Goal: Task Accomplishment & Management: Manage account settings

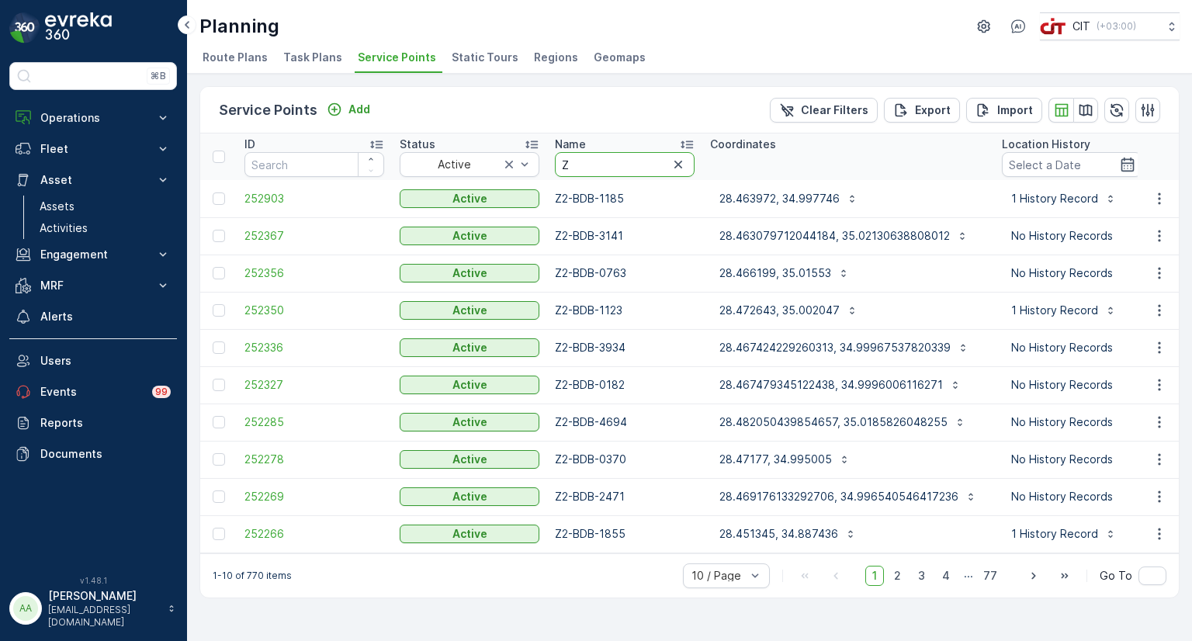
type input "Z5"
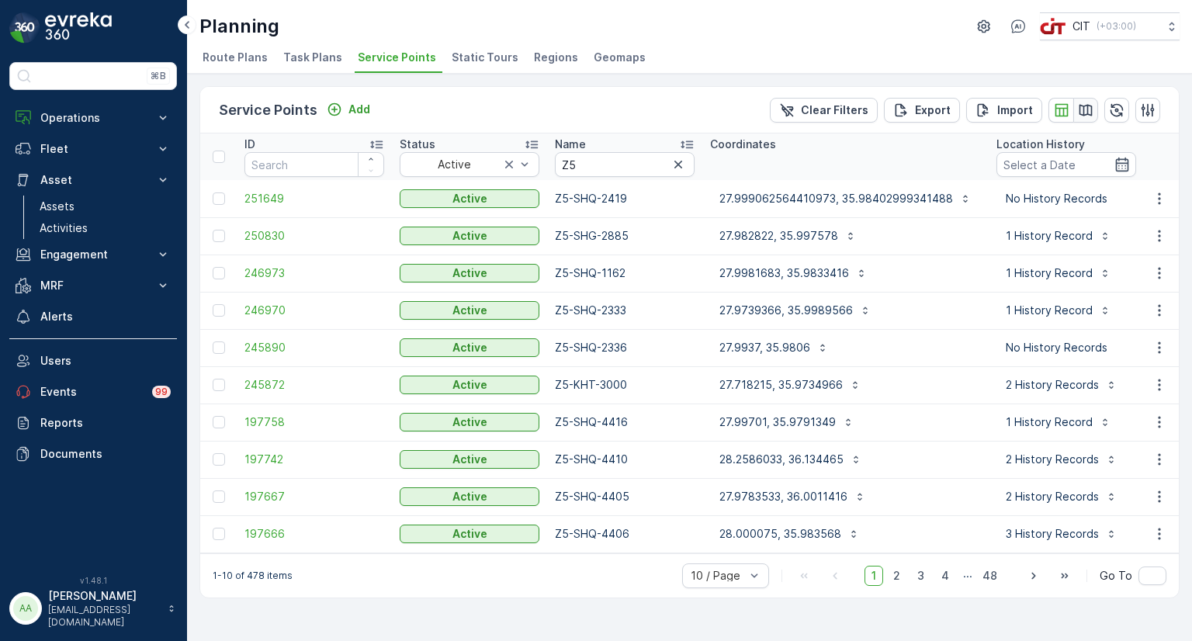
click at [1083, 106] on icon "button" at bounding box center [1085, 110] width 13 height 12
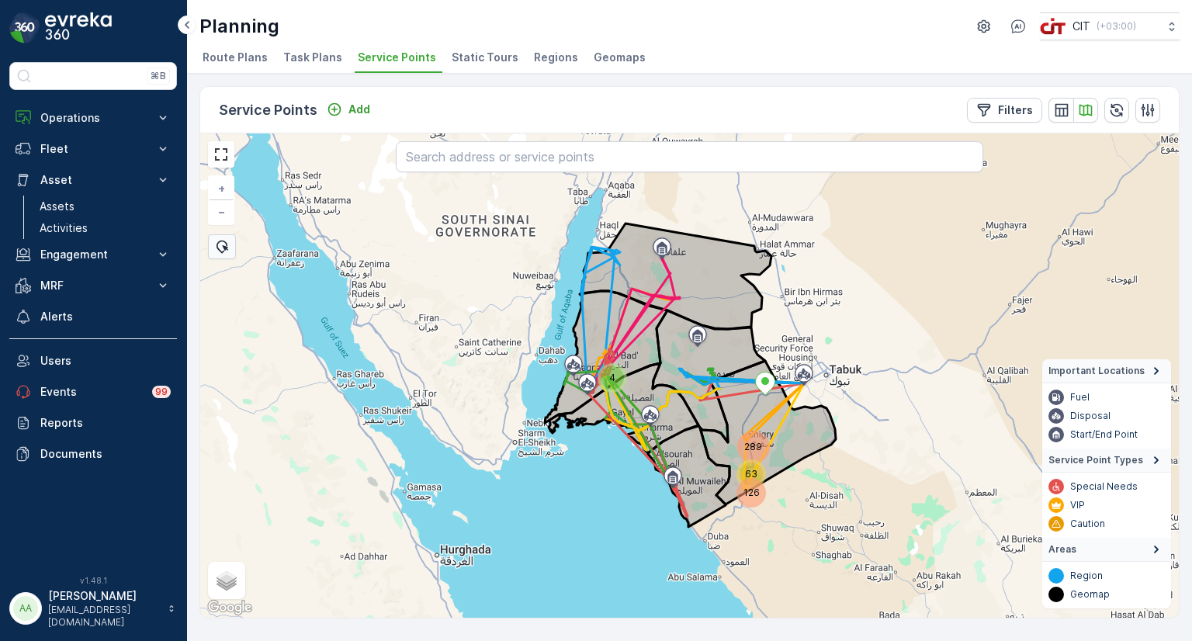
click at [756, 485] on div "126" at bounding box center [750, 492] width 23 height 23
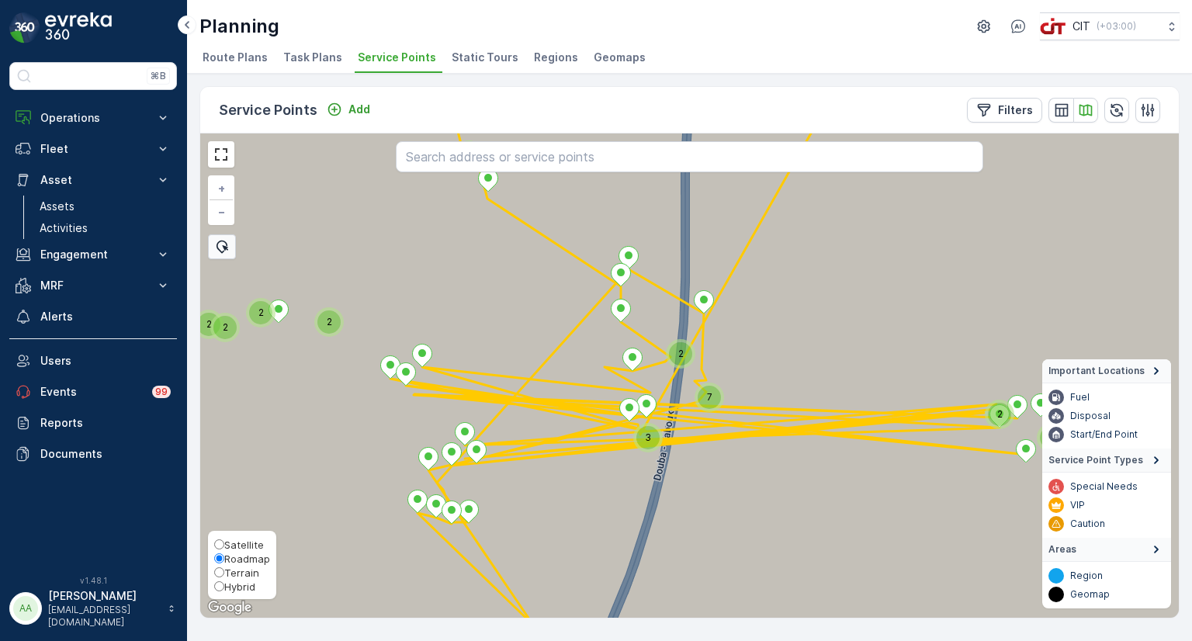
click at [229, 583] on span "Hybrid" at bounding box center [239, 586] width 31 height 12
click at [224, 583] on input "Hybrid" at bounding box center [219, 586] width 10 height 10
radio input "true"
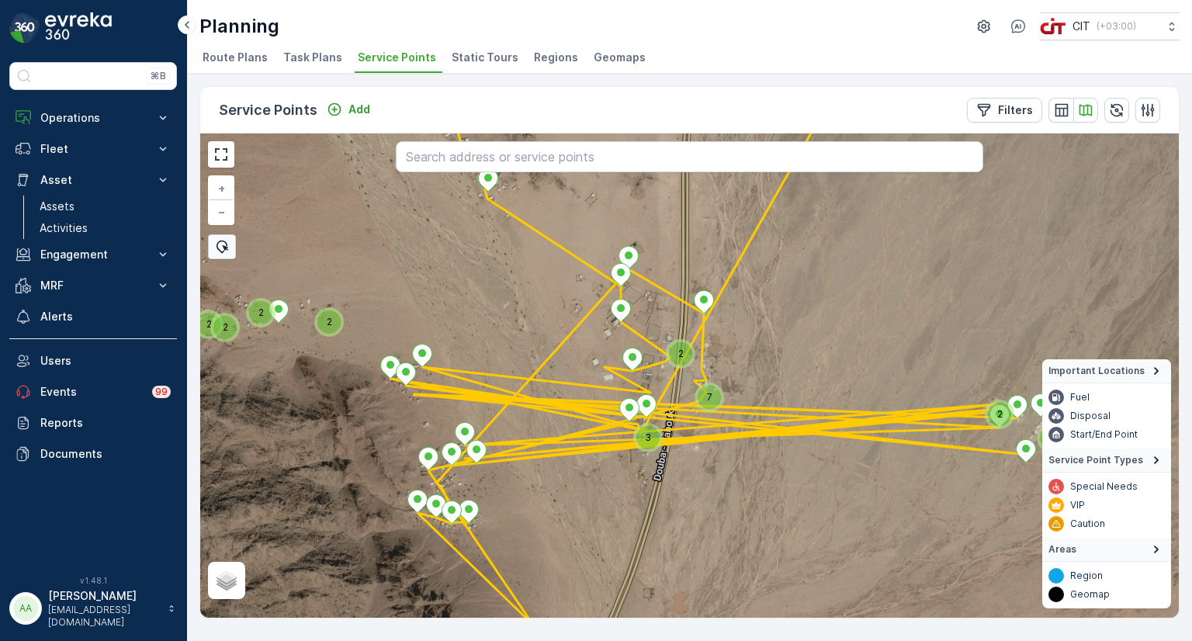
click at [705, 392] on div "7" at bounding box center [709, 397] width 23 height 23
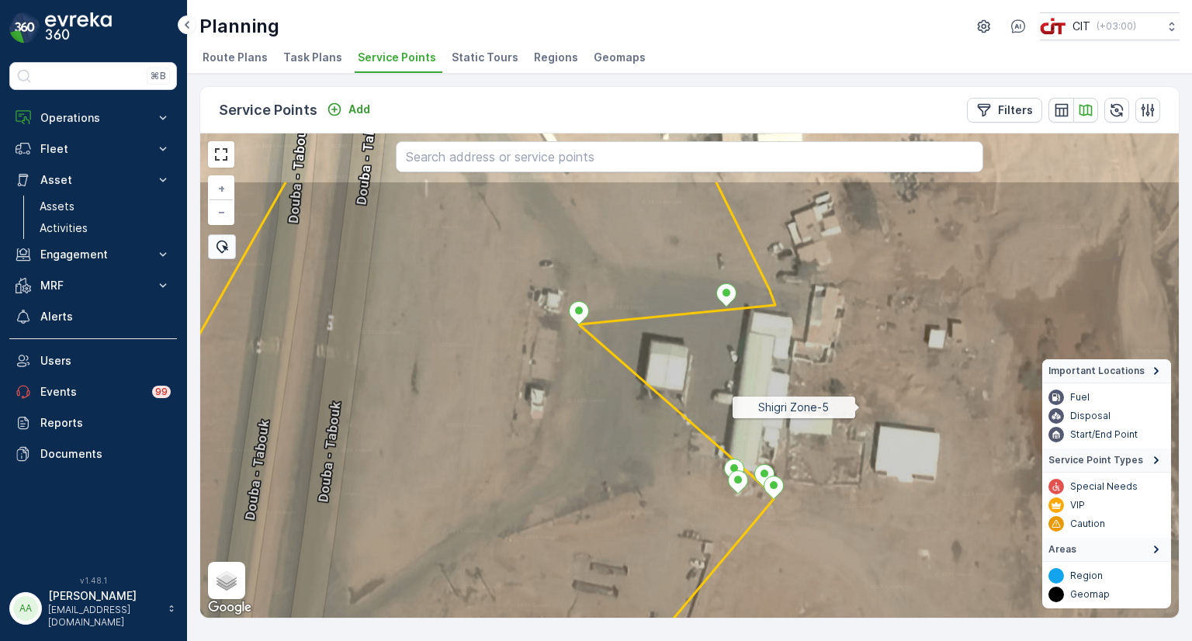
drag, startPoint x: 857, startPoint y: 301, endPoint x: 861, endPoint y: 407, distance: 106.4
click at [861, 407] on icon at bounding box center [692, 473] width 1179 height 586
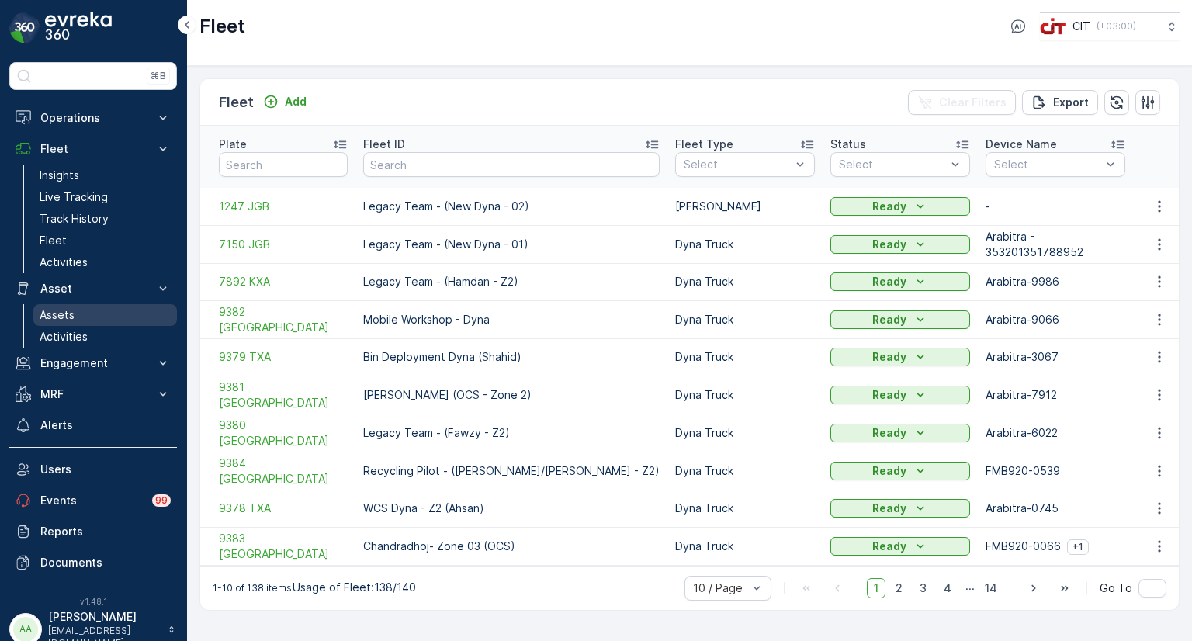
click at [60, 313] on p "Assets" at bounding box center [57, 315] width 35 height 16
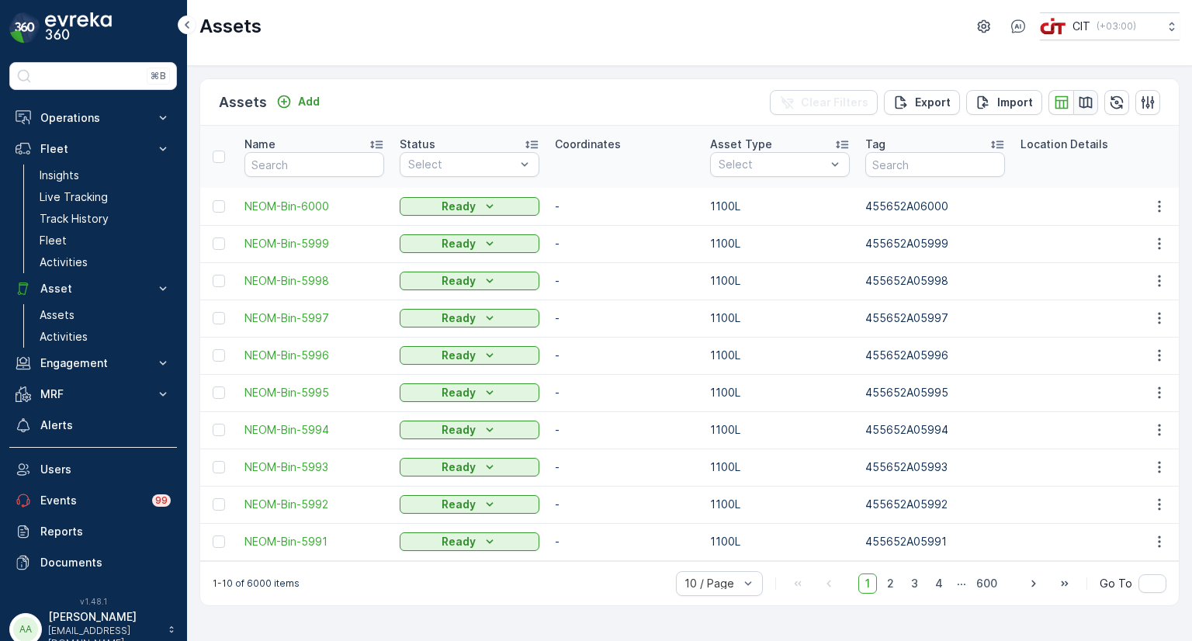
click at [1083, 101] on icon "button" at bounding box center [1086, 103] width 16 height 16
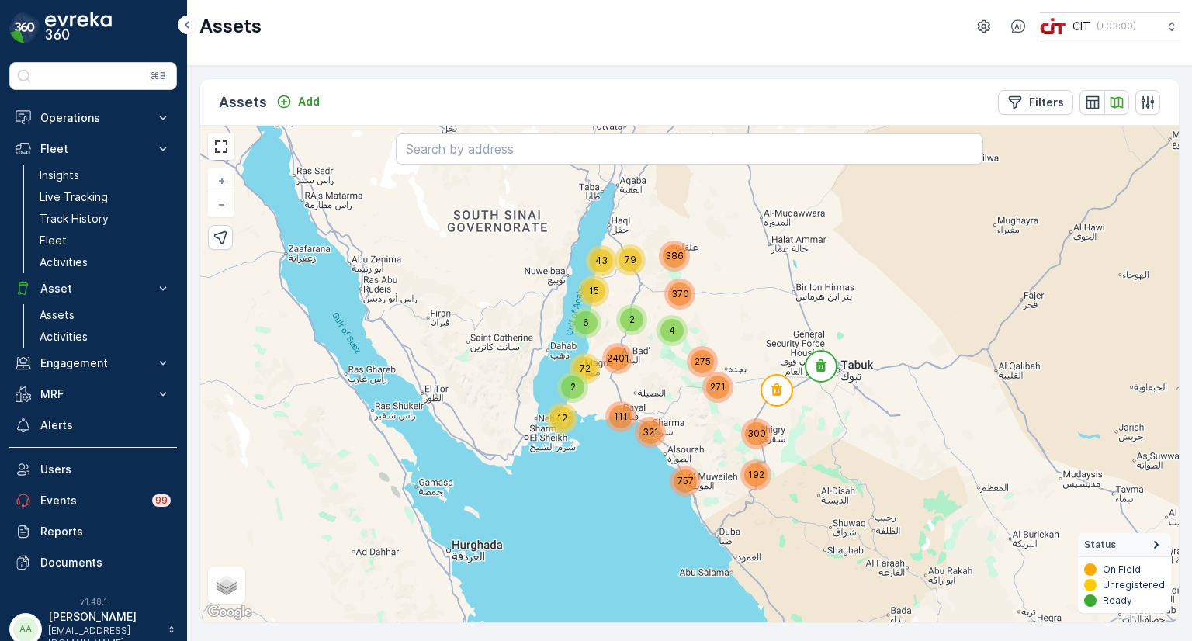
click at [758, 476] on span "192" at bounding box center [756, 475] width 16 height 12
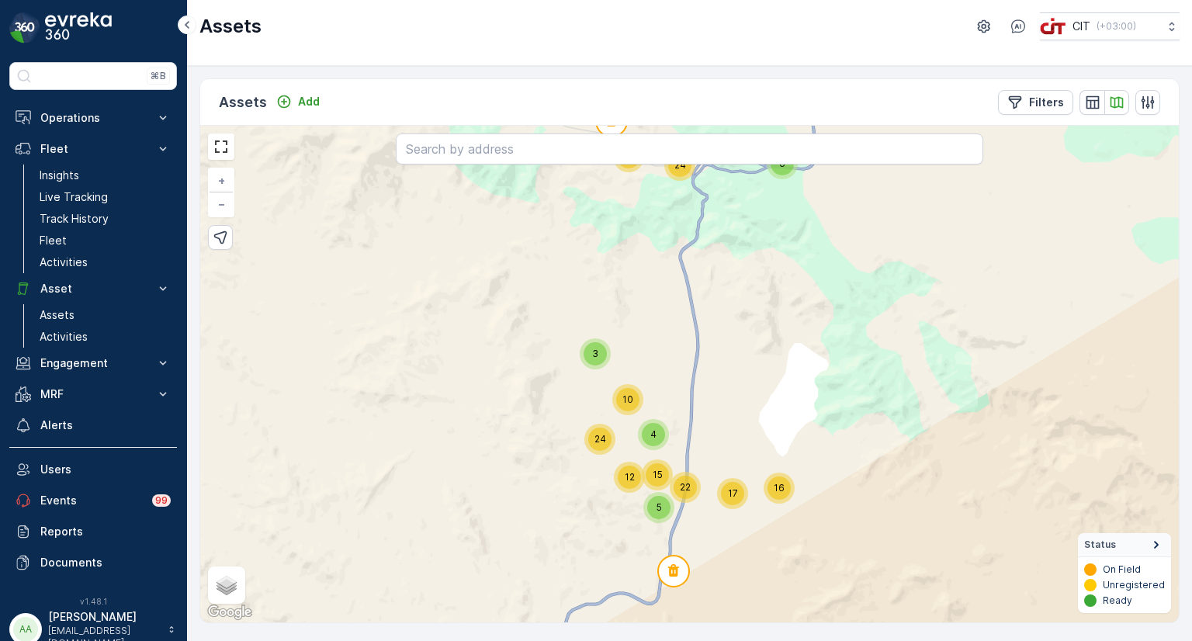
drag, startPoint x: 708, startPoint y: 570, endPoint x: 701, endPoint y: 530, distance: 40.2
click at [701, 530] on div "14 2 7 2 57 87 440 145 32 24 6 24 4 10 3 16 12 5 15 17 22 23 23 95 8 137 14 2 4…" at bounding box center [689, 374] width 978 height 497
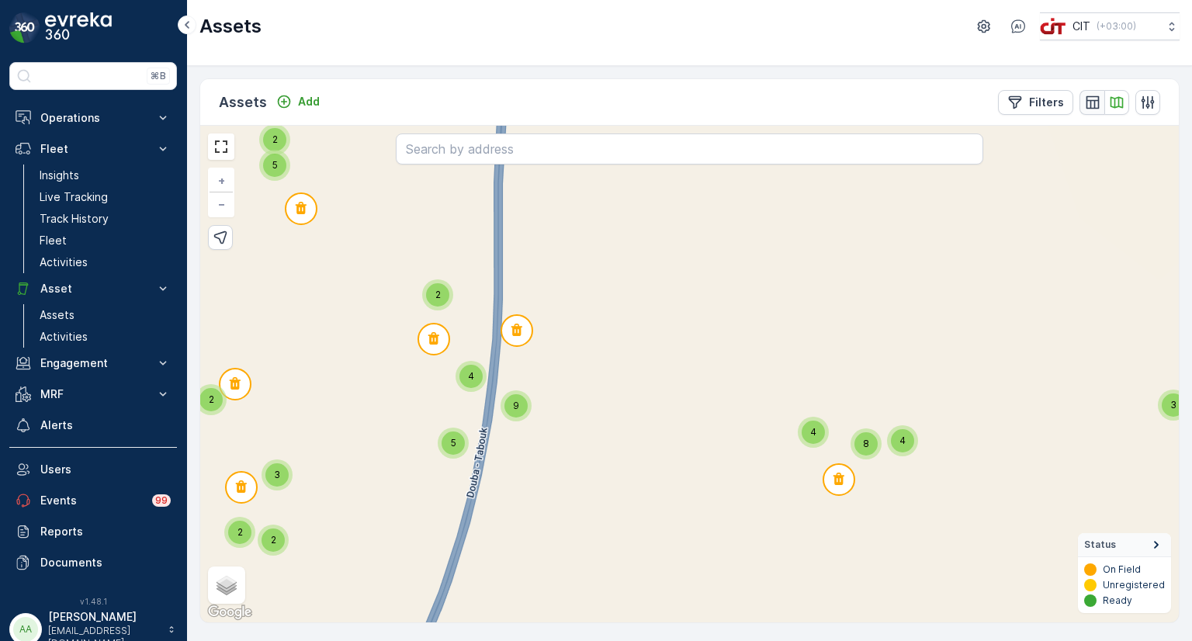
click at [1093, 103] on icon "button" at bounding box center [1093, 103] width 16 height 16
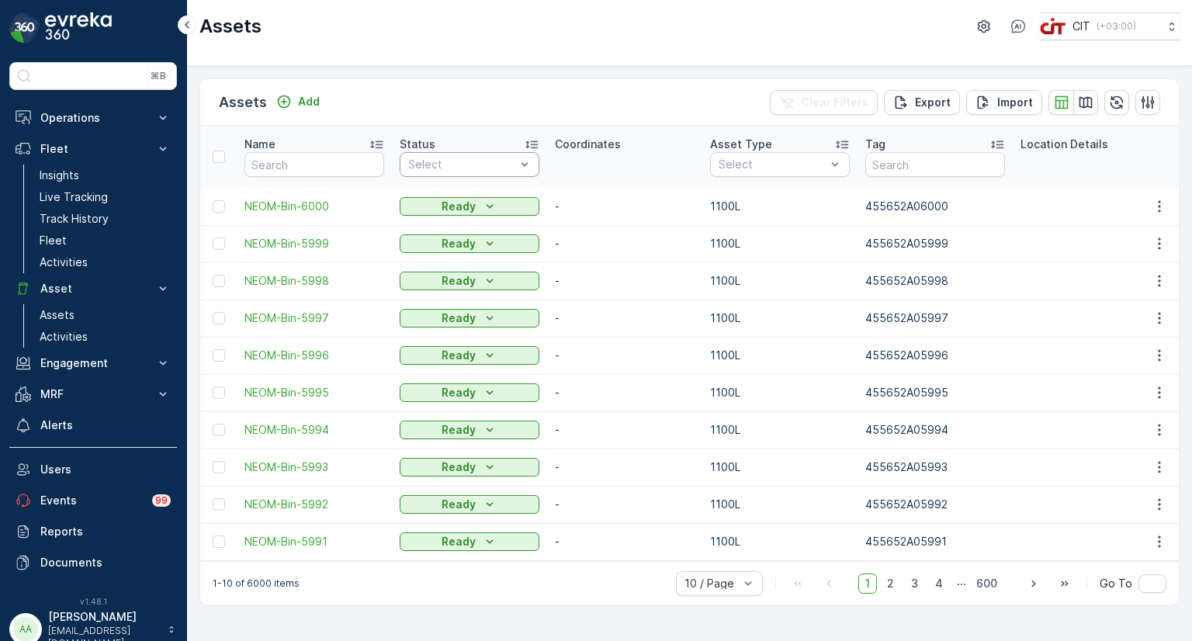
click at [458, 159] on div at bounding box center [462, 164] width 110 height 12
click at [438, 253] on p "Ready" at bounding box center [441, 256] width 33 height 16
click at [1089, 101] on icon "button" at bounding box center [1086, 103] width 16 height 16
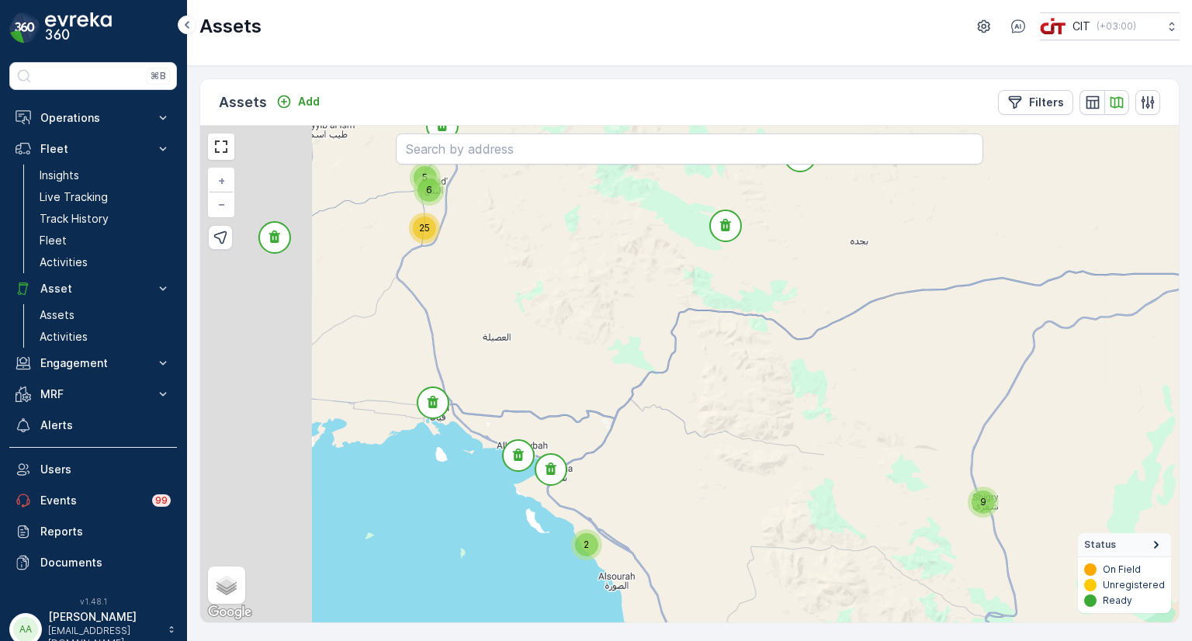
drag, startPoint x: 422, startPoint y: 386, endPoint x: 693, endPoint y: 434, distance: 274.9
click at [693, 434] on div "9 2 3 3 2 2 5 6 25 + − Satellite Roadmap Terrain Hybrid Leaflet Keyboard shortc…" at bounding box center [689, 374] width 978 height 497
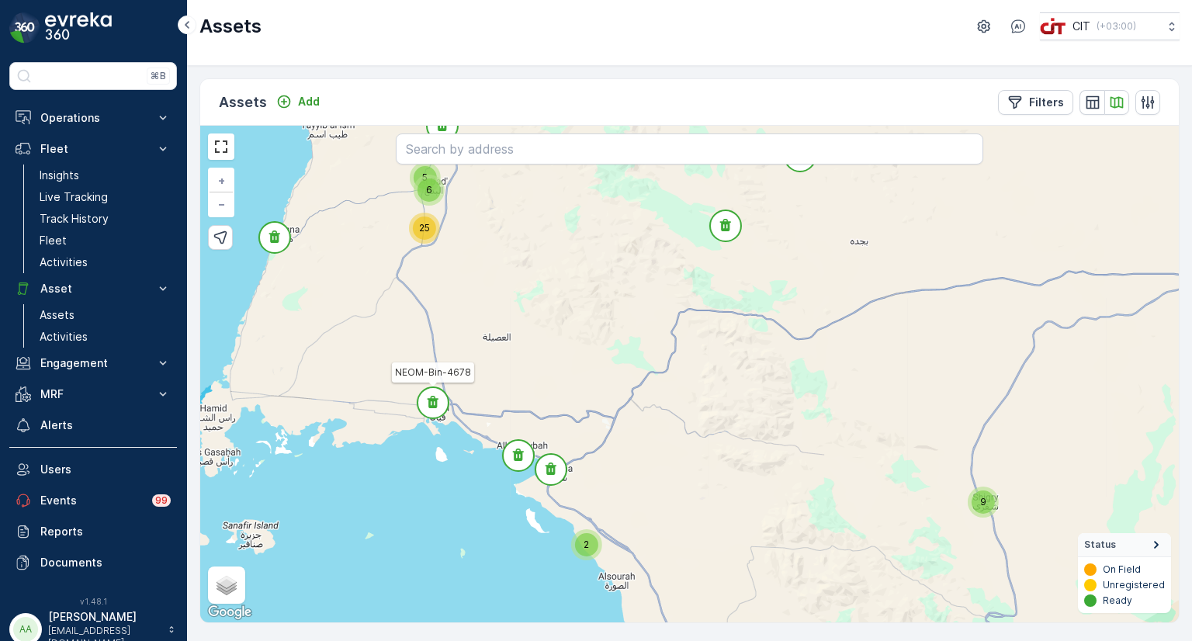
click at [431, 400] on icon at bounding box center [432, 402] width 11 height 12
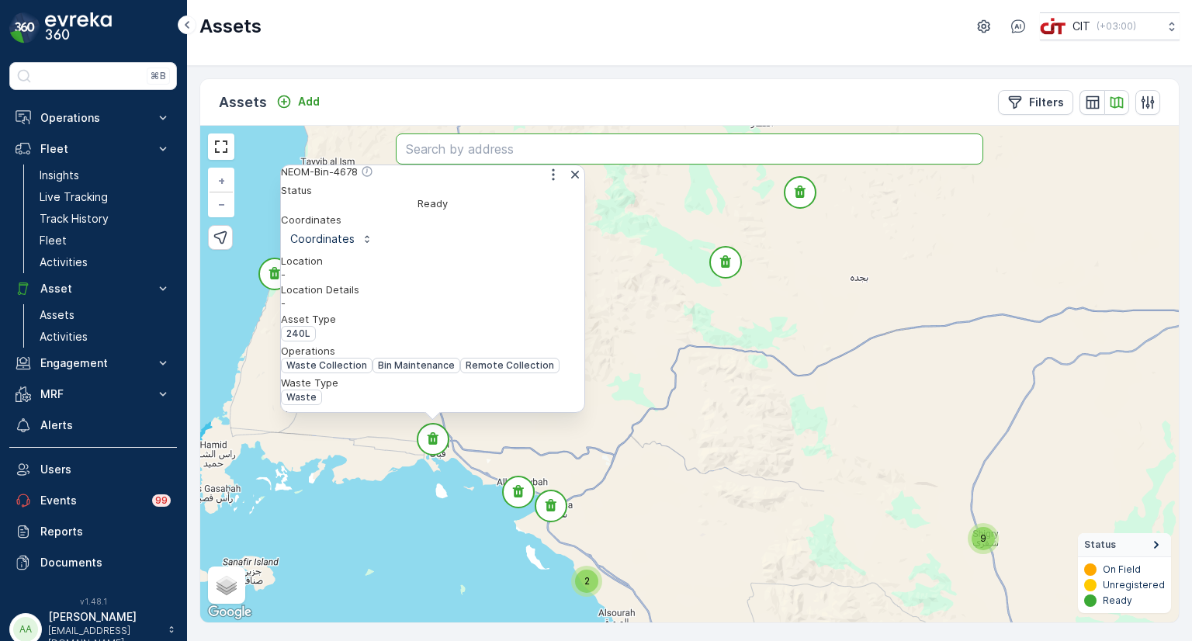
click at [511, 137] on input "text" at bounding box center [689, 148] width 587 height 31
click at [548, 182] on icon "button" at bounding box center [553, 175] width 16 height 16
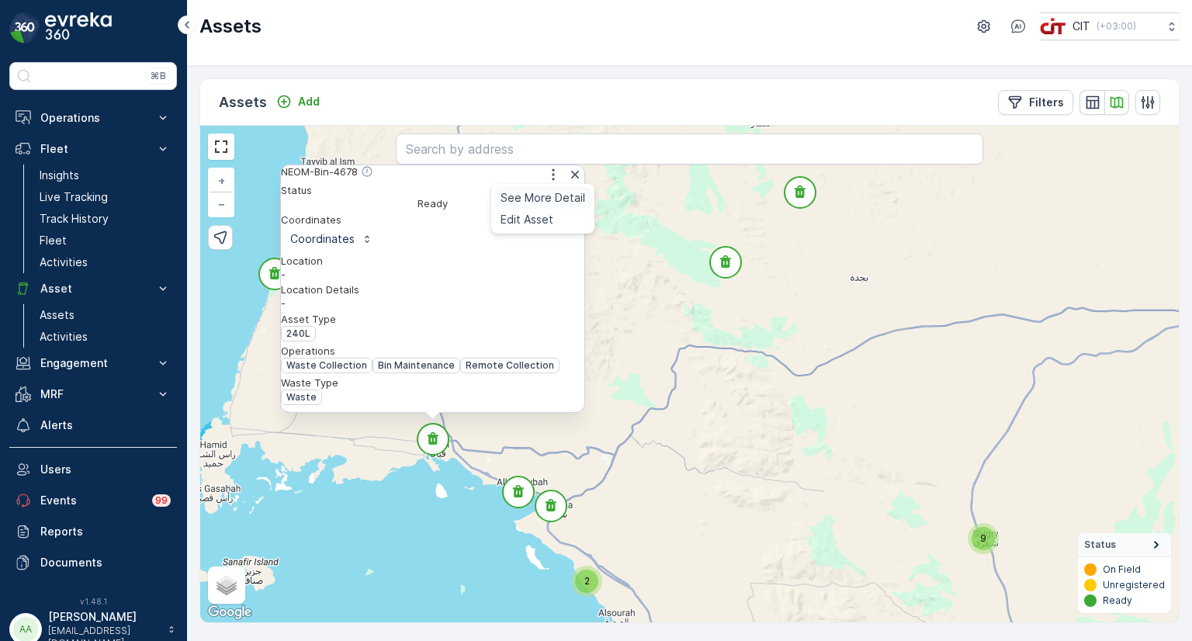
click at [535, 206] on span "See More Detail" at bounding box center [542, 198] width 85 height 16
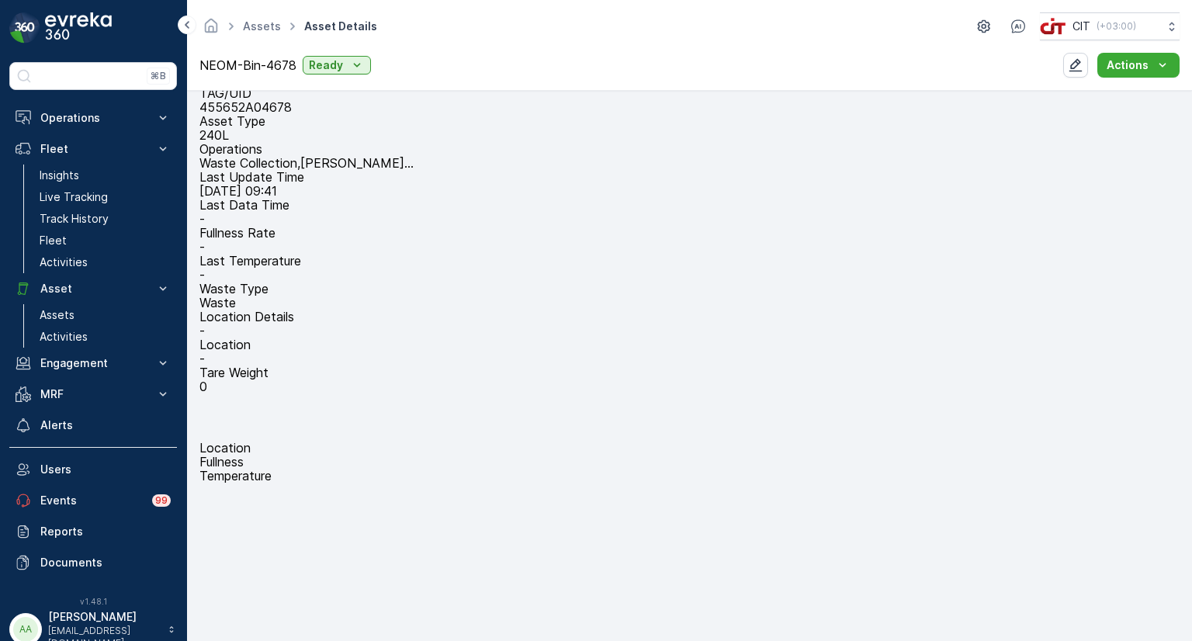
scroll to position [78, 0]
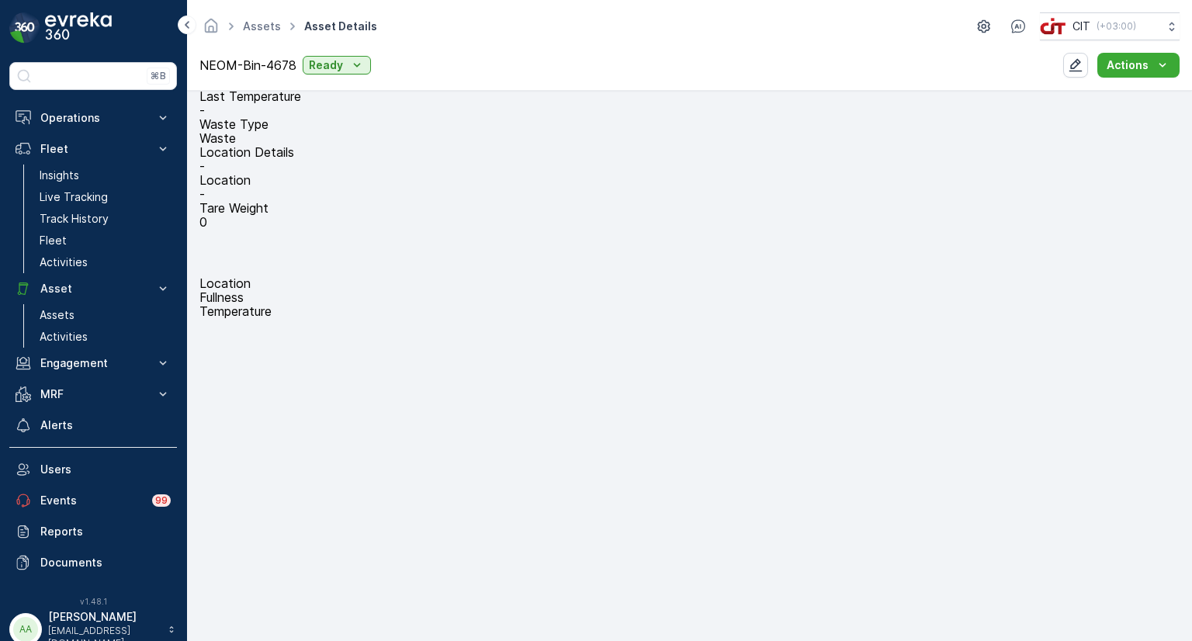
scroll to position [233, 0]
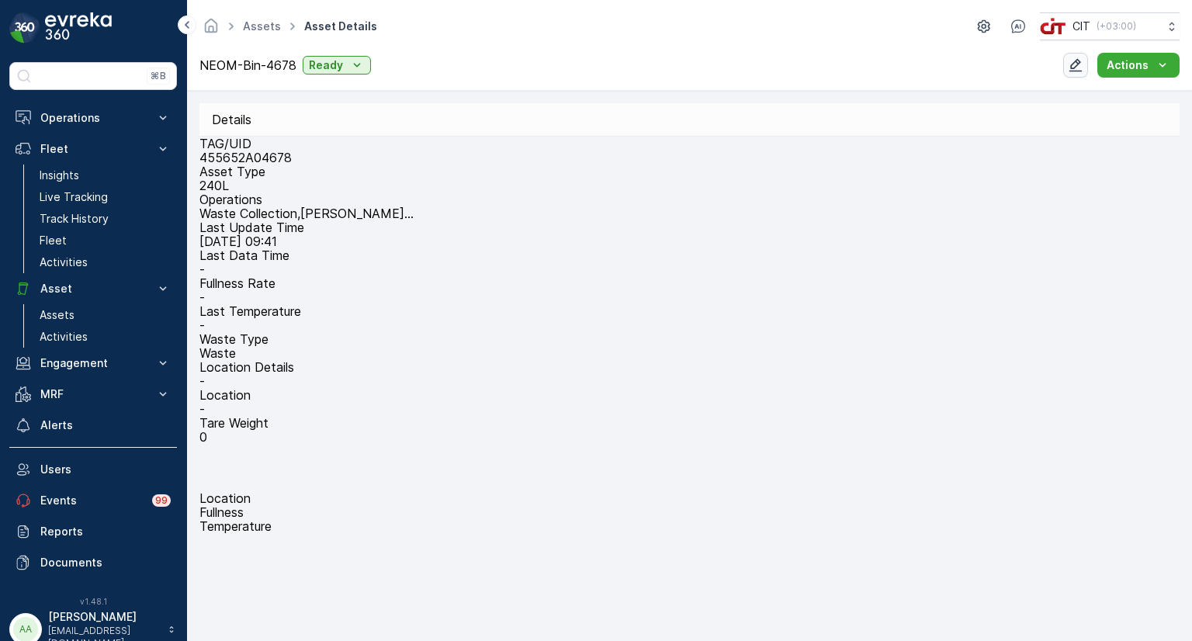
click at [1071, 69] on icon "button" at bounding box center [1076, 65] width 16 height 16
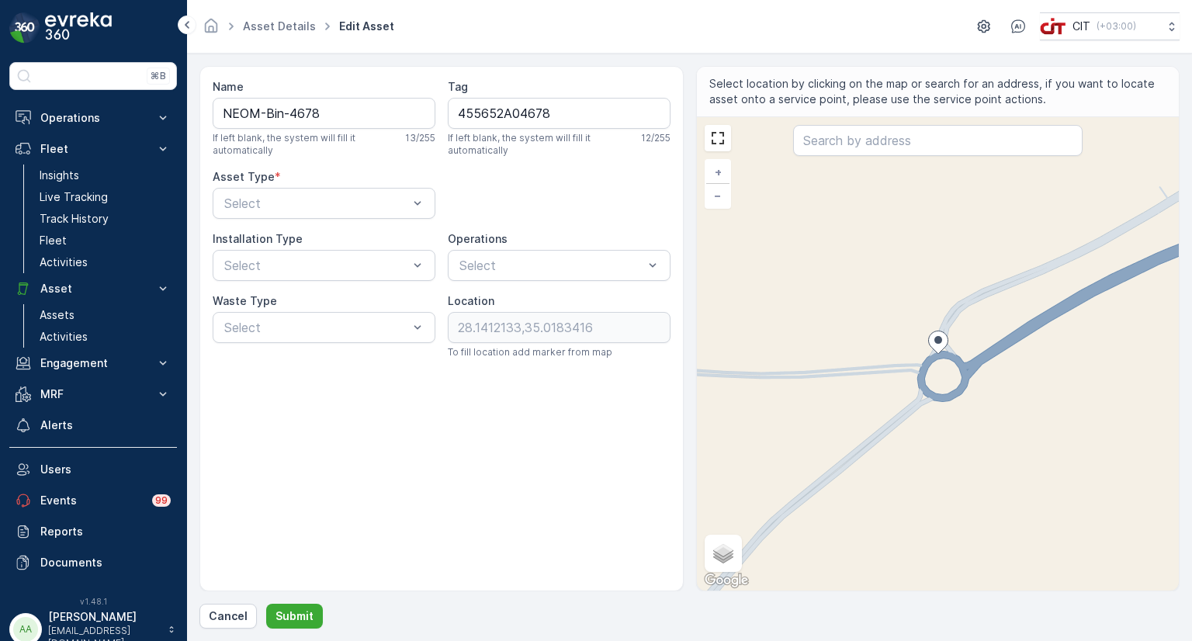
click at [442, 429] on div "Name NEOM-Bin-4678 If left blank, the system will fill it automatically 13 / 25…" at bounding box center [441, 328] width 484 height 525
click at [227, 615] on p "Cancel" at bounding box center [228, 616] width 39 height 16
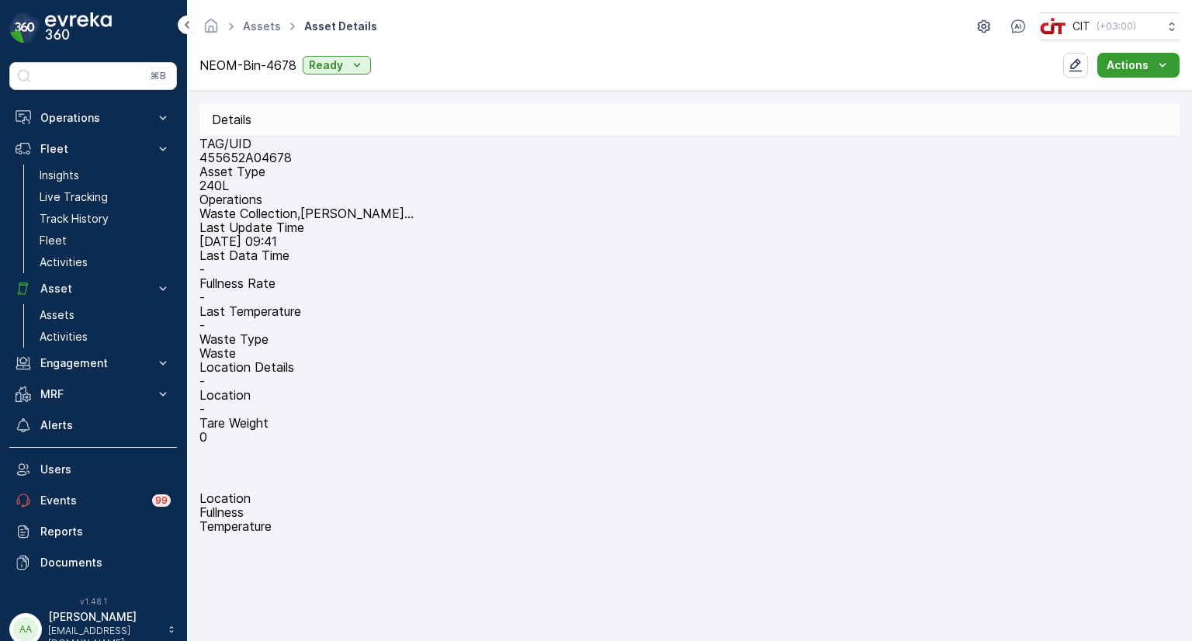
click at [1158, 71] on icon "Actions" at bounding box center [1163, 65] width 16 height 16
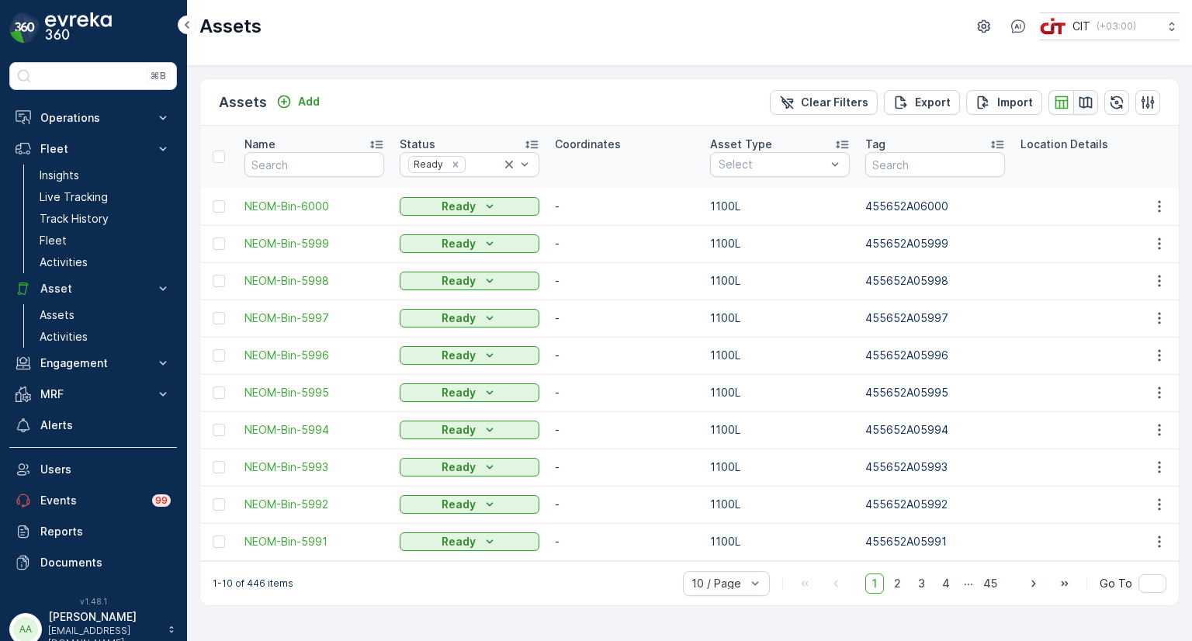
click at [1091, 100] on icon "button" at bounding box center [1085, 102] width 13 height 12
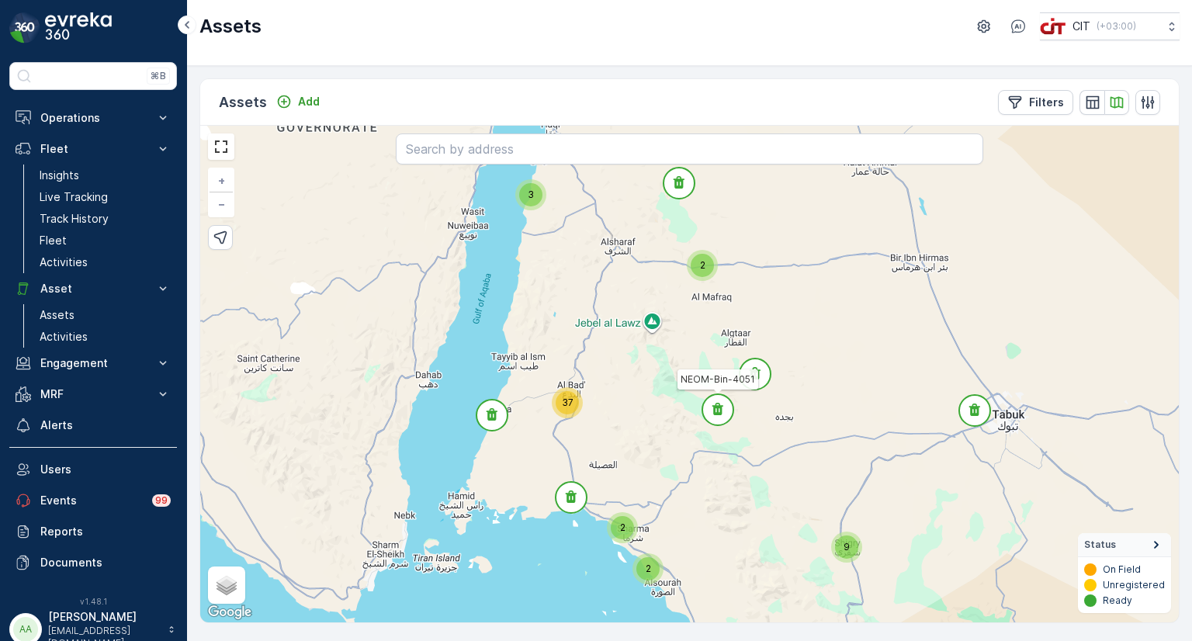
click at [714, 411] on icon at bounding box center [717, 409] width 11 height 12
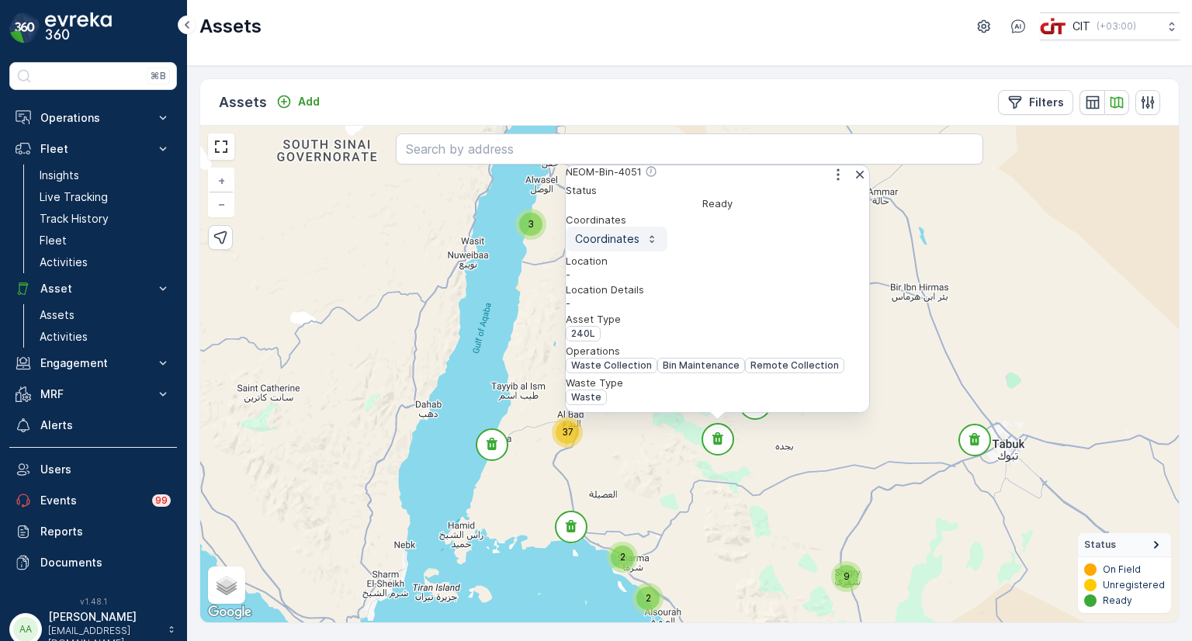
click at [658, 240] on icon "button" at bounding box center [652, 239] width 12 height 12
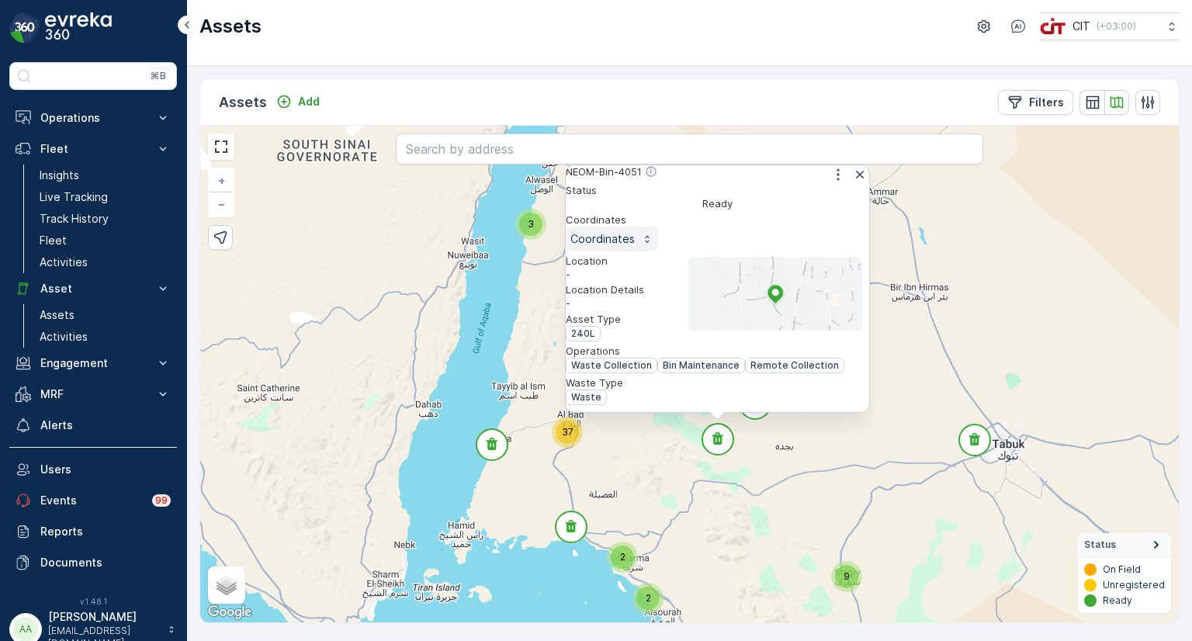
click at [653, 239] on icon "button" at bounding box center [647, 239] width 12 height 12
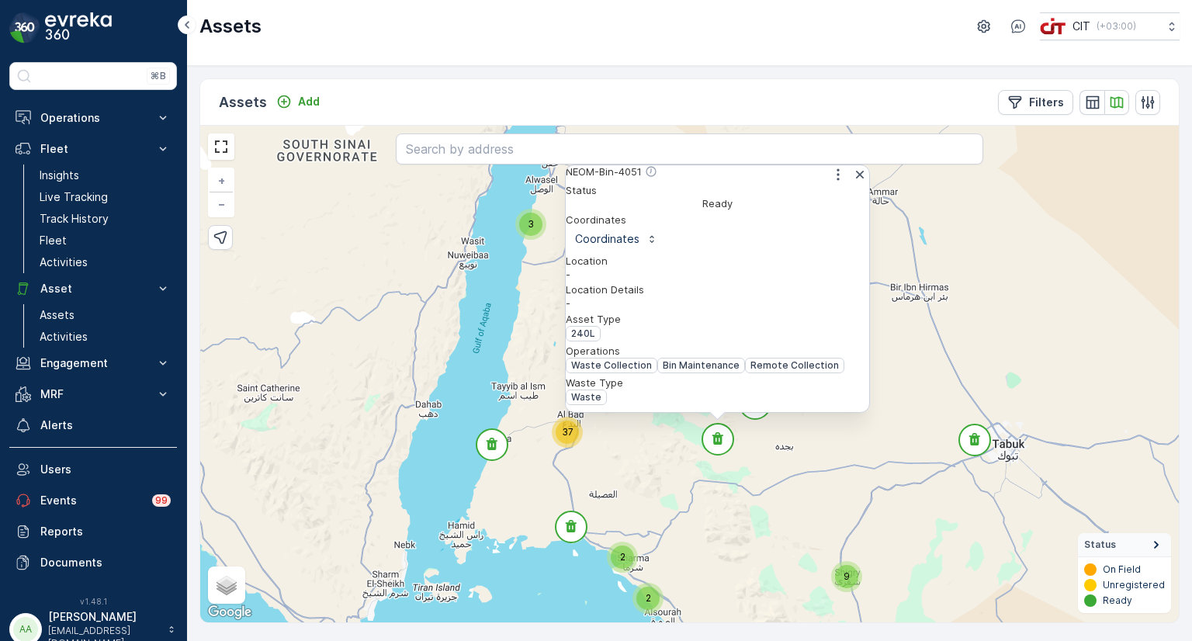
scroll to position [175, 0]
click at [777, 338] on div "Status Ready Coordinates Coordinates Location - Location Details - Asset Type 2…" at bounding box center [717, 440] width 303 height 513
click at [830, 182] on icon "button" at bounding box center [838, 175] width 16 height 16
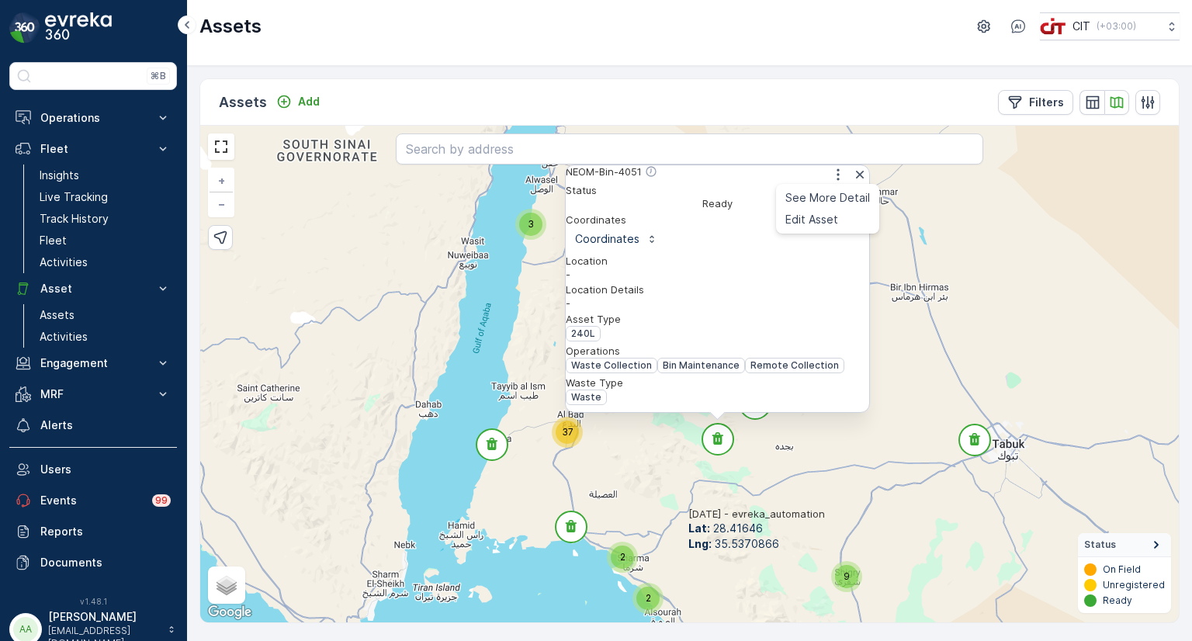
click at [1086, 352] on div "9 2 3 2 2 3 2 37 NEOM-Bin-4051 See More Detail Edit Asset Status Ready Coordina…" at bounding box center [689, 374] width 978 height 497
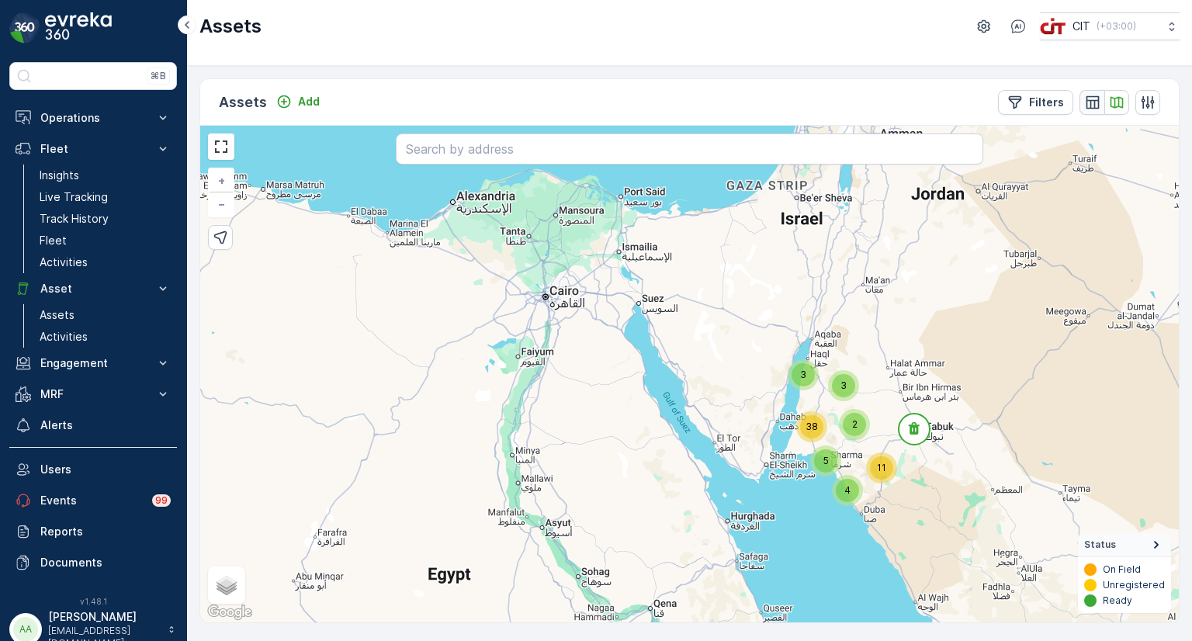
click at [1091, 99] on icon "button" at bounding box center [1092, 101] width 13 height 13
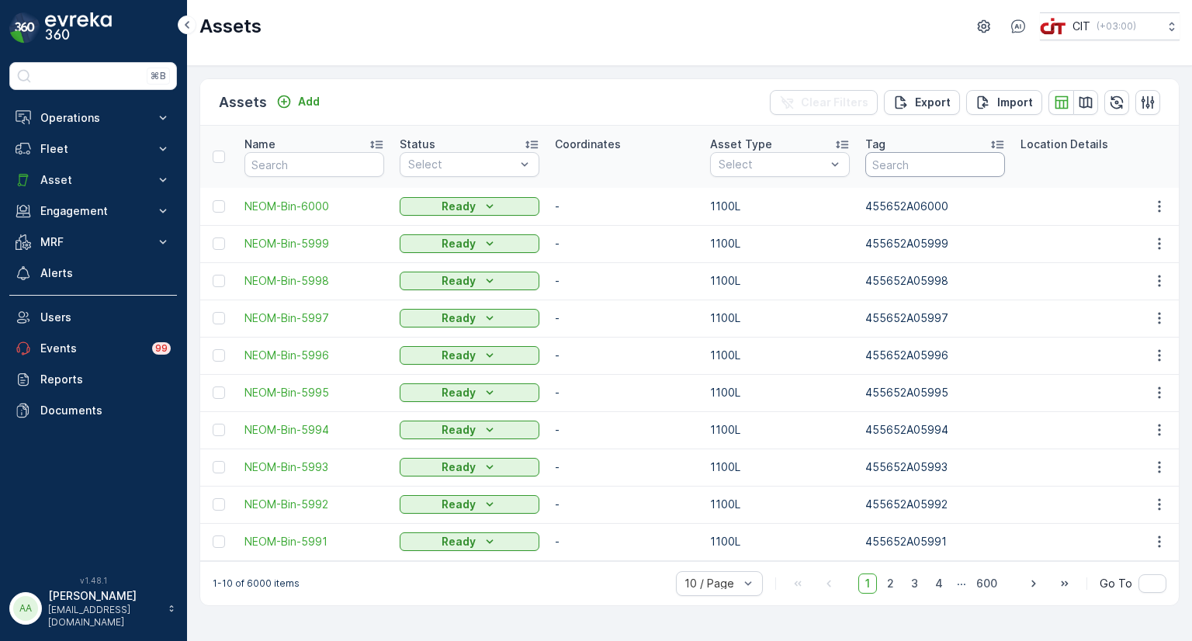
click at [913, 163] on input "text" at bounding box center [935, 164] width 140 height 25
type input "5734"
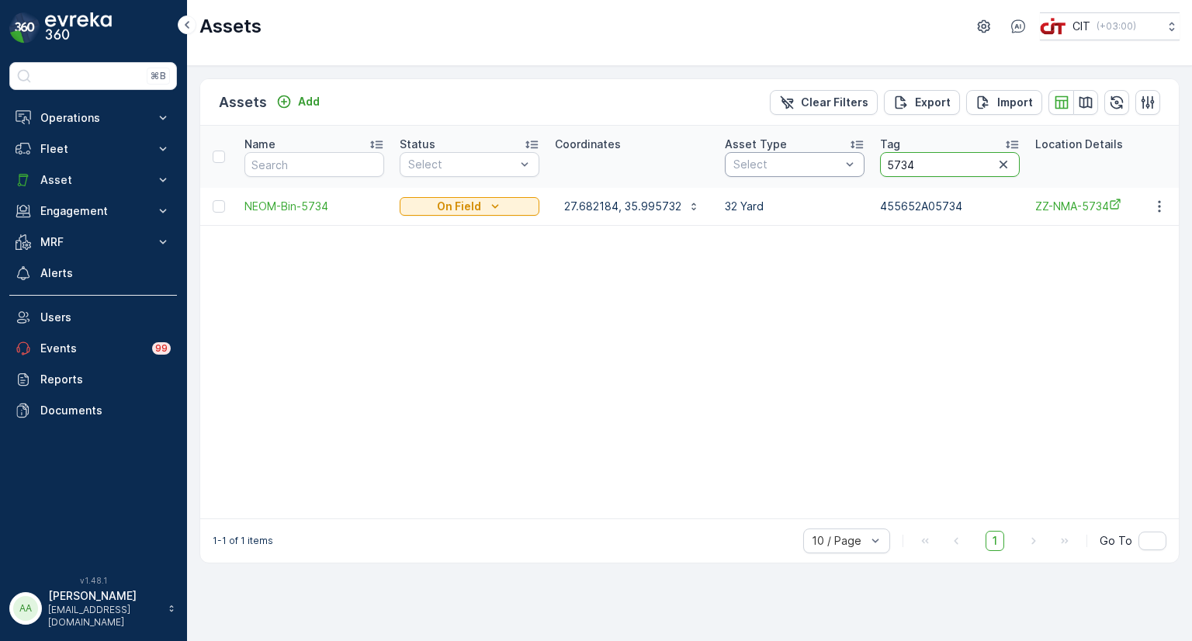
drag, startPoint x: 932, startPoint y: 168, endPoint x: 857, endPoint y: 168, distance: 74.5
type input "4678"
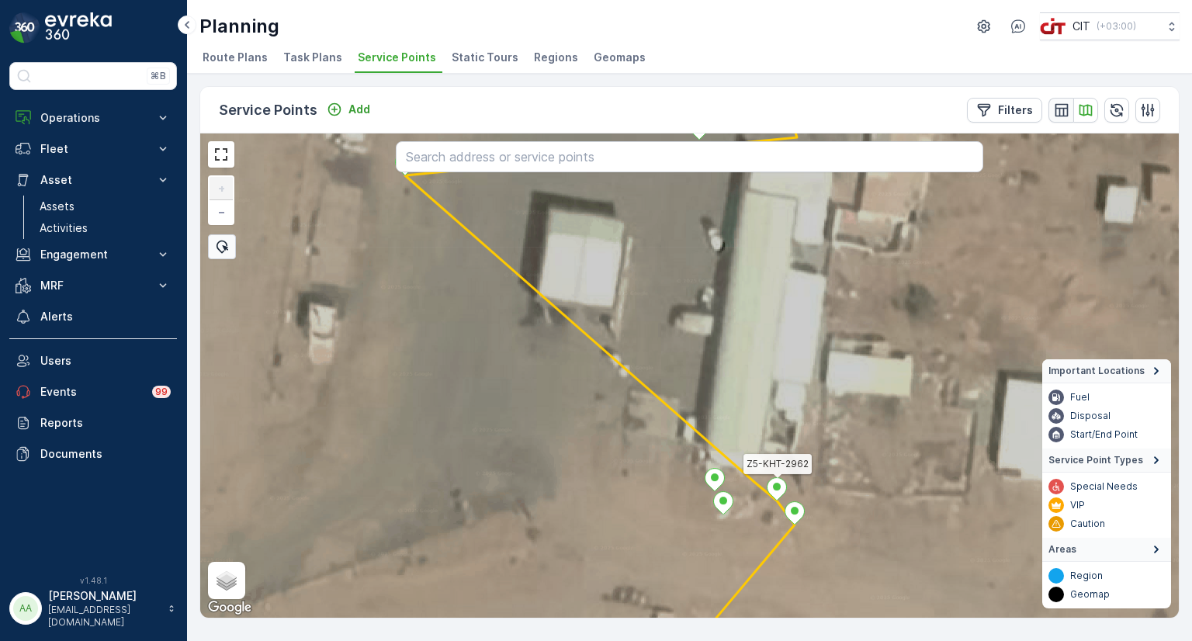
click at [1052, 103] on button "button" at bounding box center [1060, 110] width 25 height 25
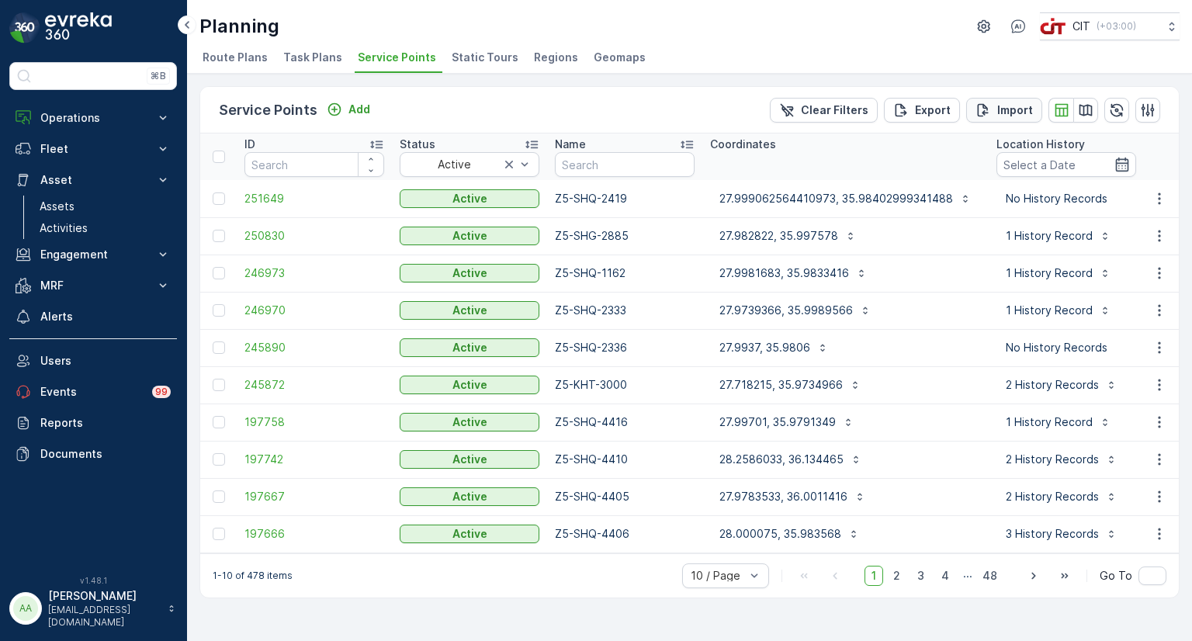
type input "Z5"
click at [1120, 106] on icon "button" at bounding box center [1117, 110] width 16 height 16
click at [1158, 232] on icon "button" at bounding box center [1160, 236] width 16 height 16
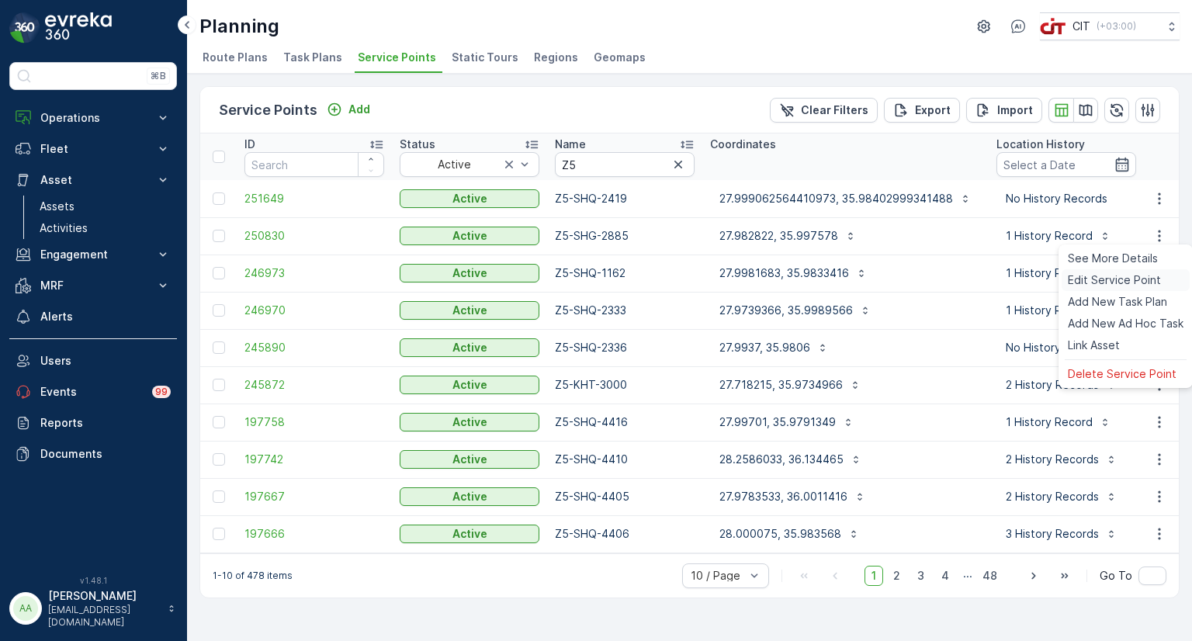
click at [1108, 280] on span "Edit Service Point" at bounding box center [1114, 280] width 93 height 16
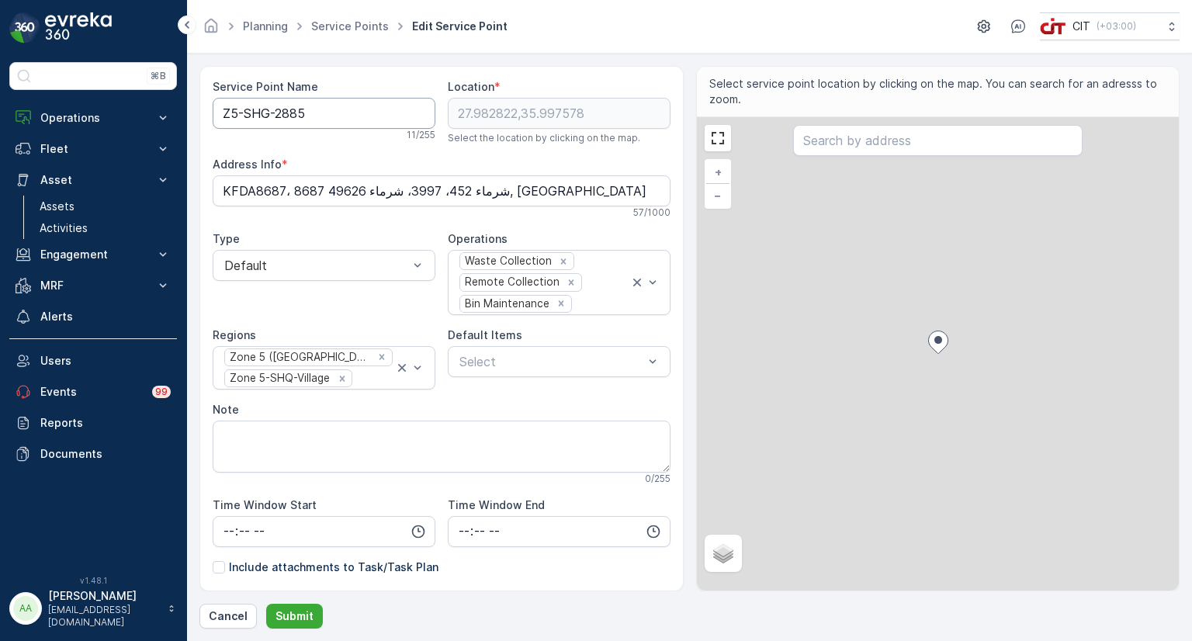
click at [267, 113] on Name "Z5-SHG-2885" at bounding box center [324, 113] width 223 height 31
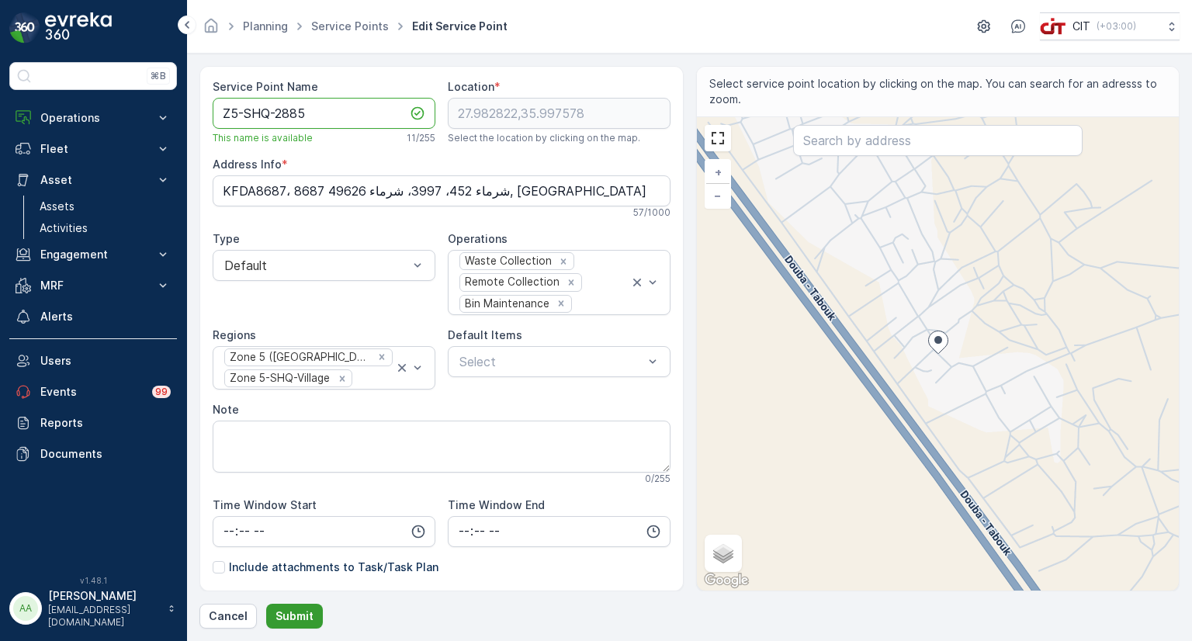
type Name "Z5-SHQ-2885"
click at [301, 616] on p "Submit" at bounding box center [294, 616] width 38 height 16
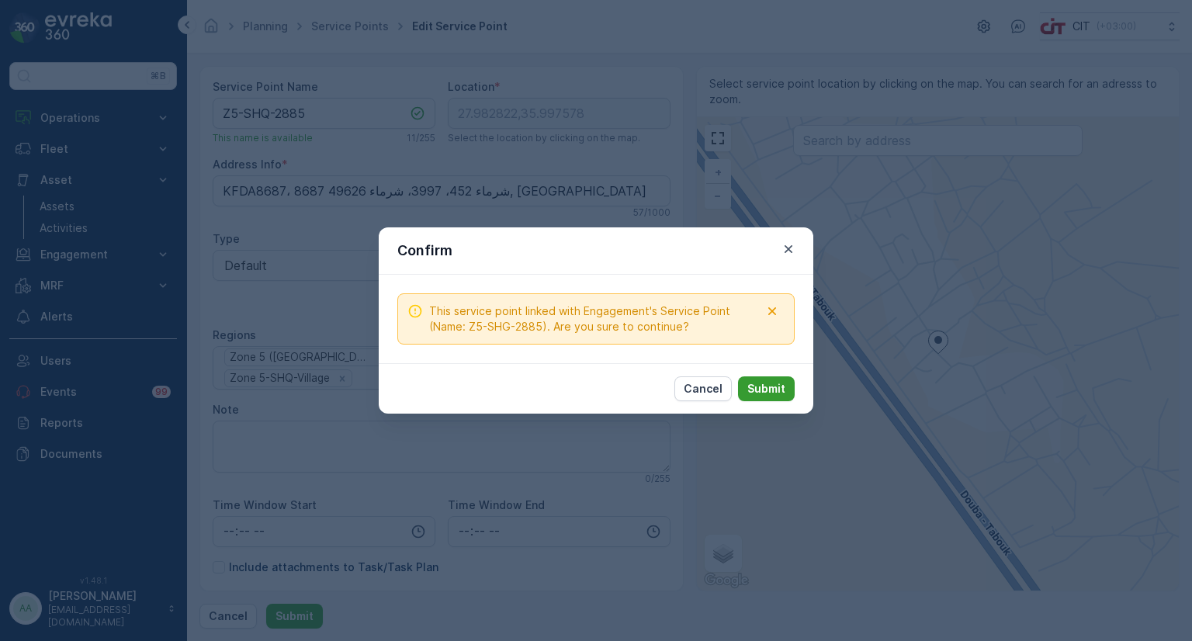
click at [760, 397] on button "Submit" at bounding box center [766, 388] width 57 height 25
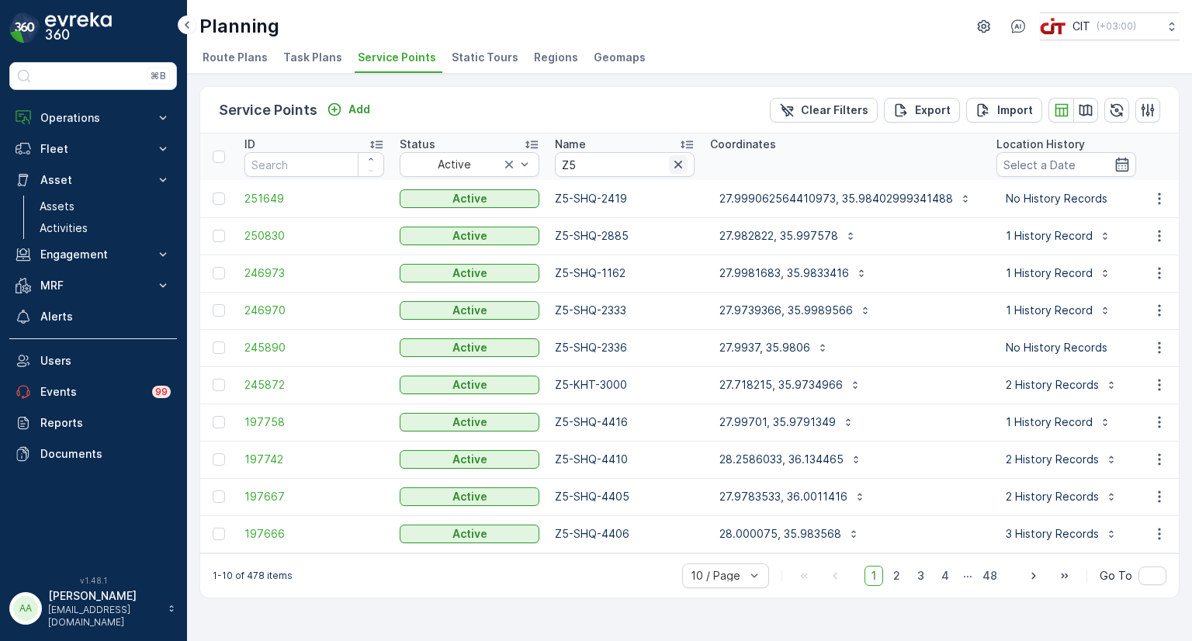
click at [677, 165] on icon "button" at bounding box center [678, 165] width 16 height 16
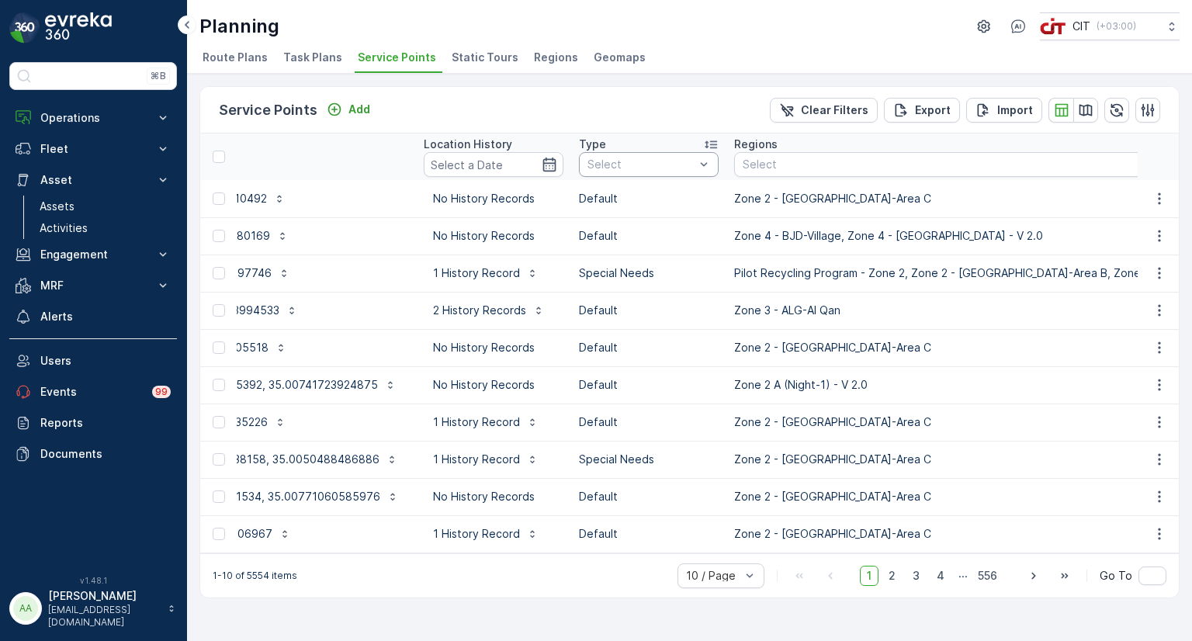
scroll to position [0, 559]
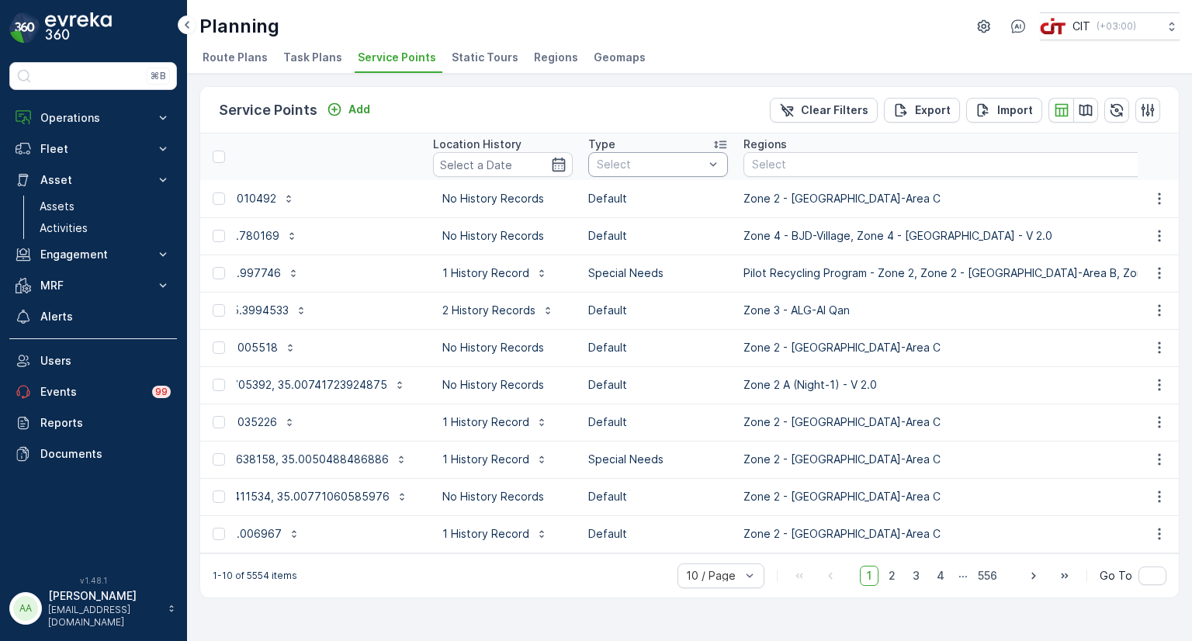
click at [679, 169] on div at bounding box center [650, 164] width 110 height 12
click at [611, 217] on span "Special Needs" at bounding box center [634, 223] width 75 height 12
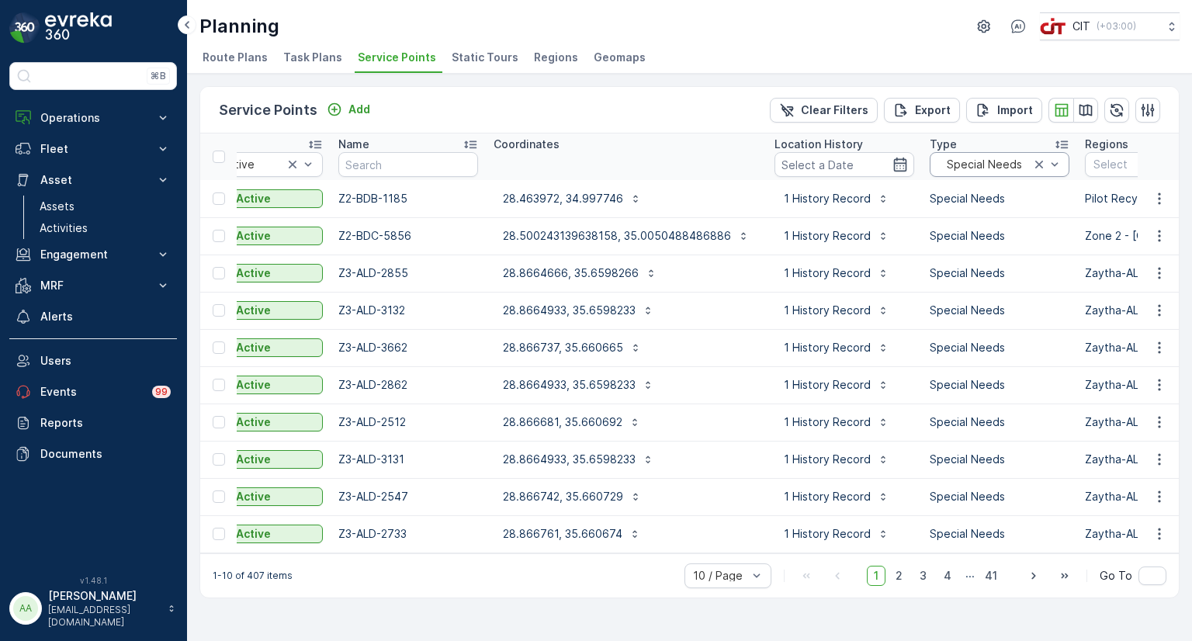
scroll to position [0, 218]
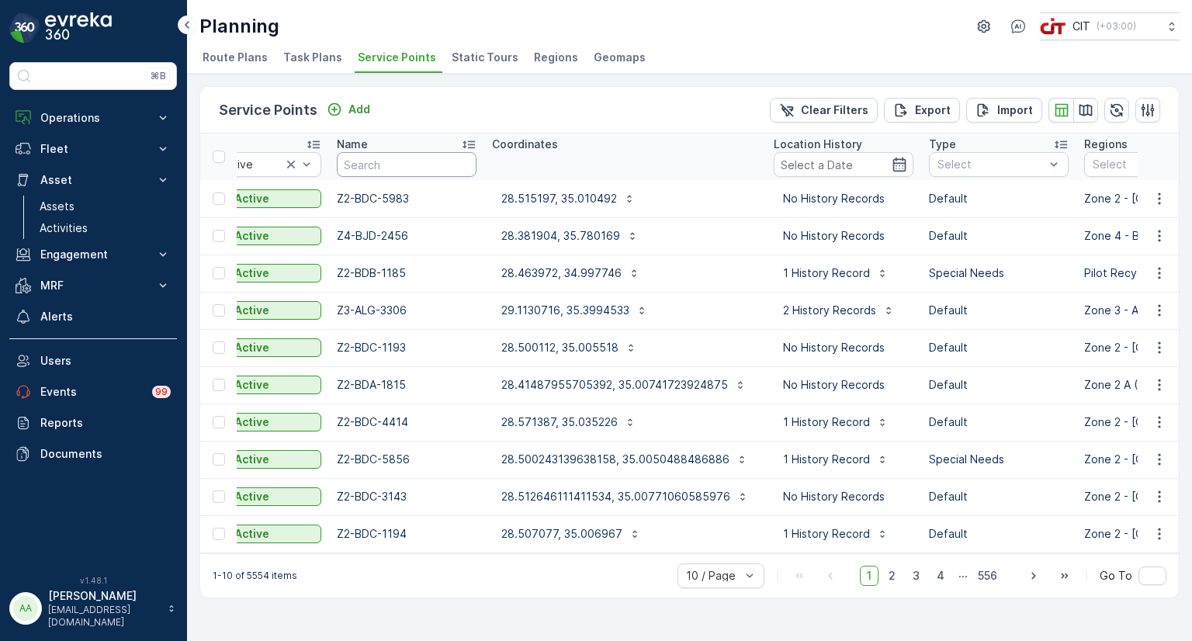
click at [391, 162] on input "text" at bounding box center [407, 164] width 140 height 25
type input "0167"
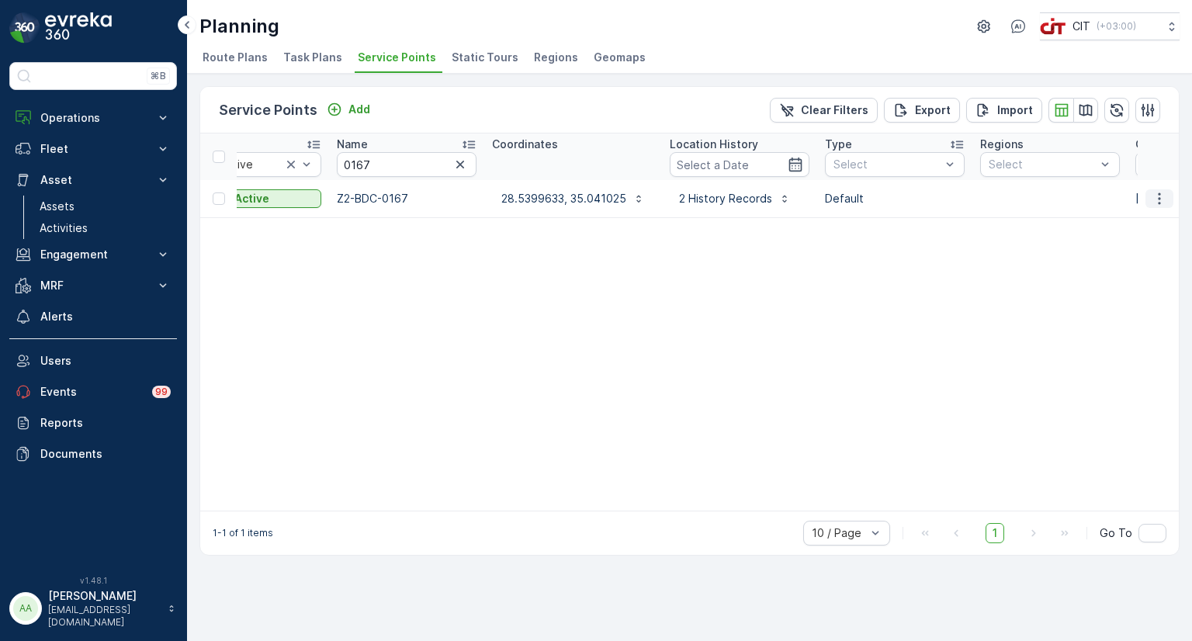
click at [1161, 192] on icon "button" at bounding box center [1160, 199] width 16 height 16
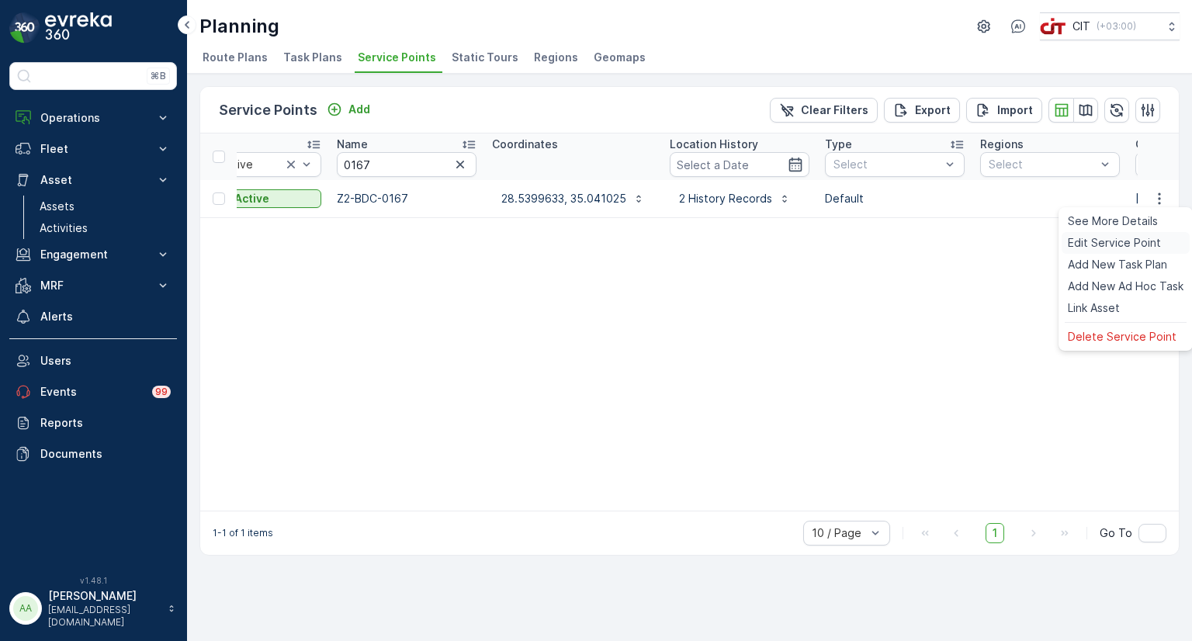
click at [1125, 237] on span "Edit Service Point" at bounding box center [1114, 243] width 93 height 16
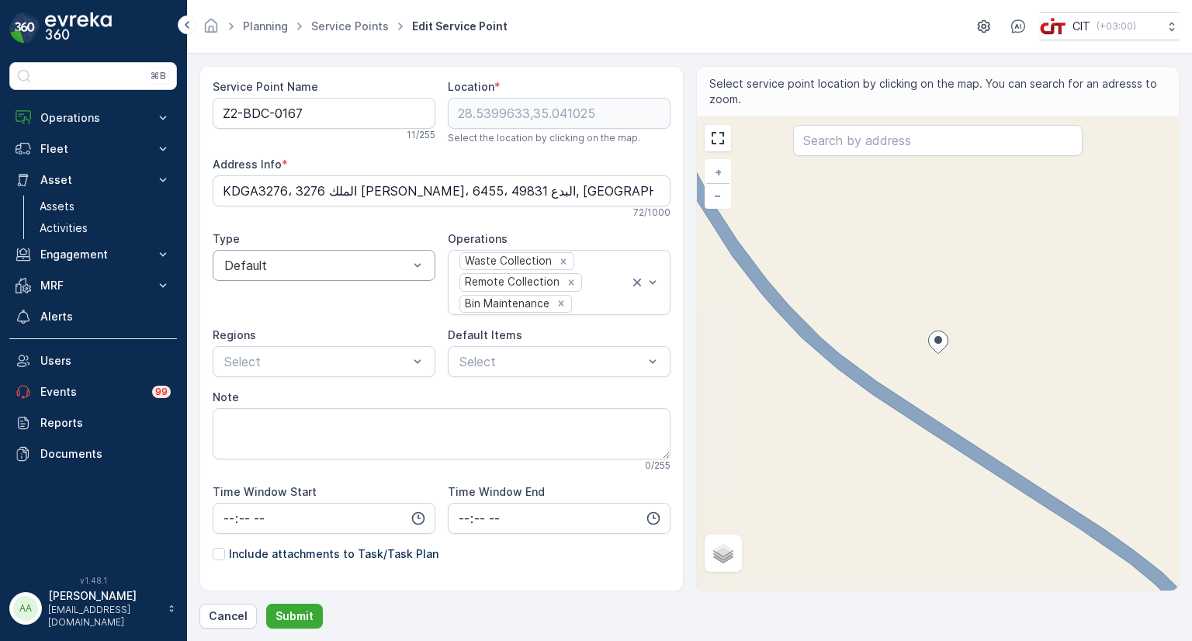
click at [290, 268] on div at bounding box center [316, 265] width 187 height 14
click at [278, 334] on span "Special Needs" at bounding box center [262, 330] width 81 height 14
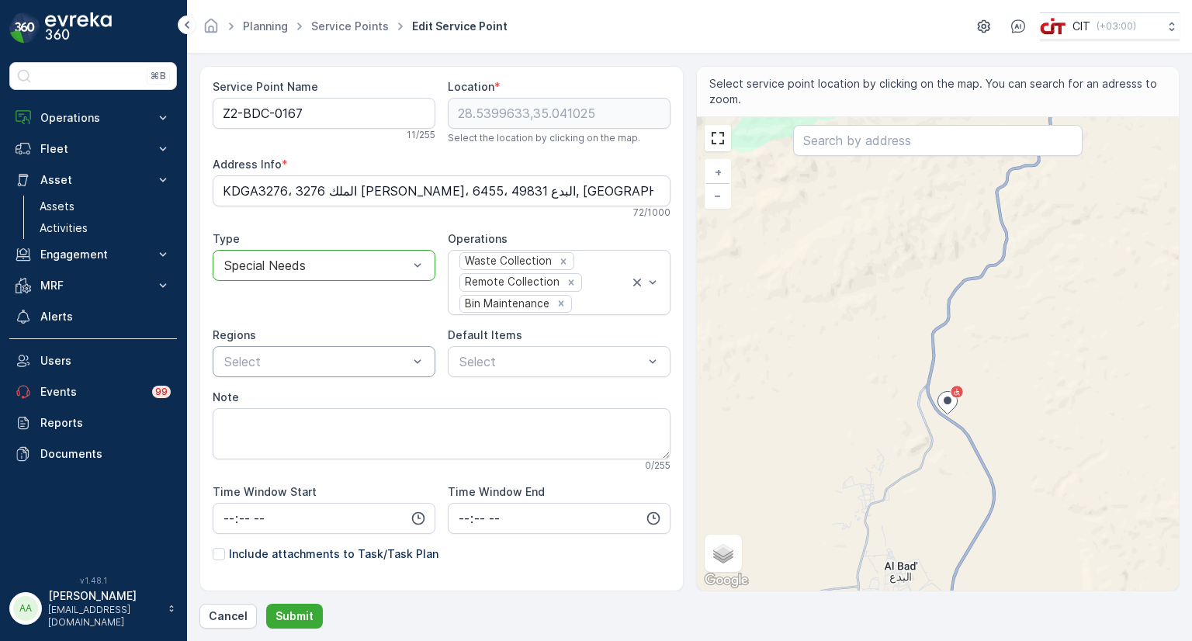
click at [296, 358] on div at bounding box center [316, 362] width 187 height 14
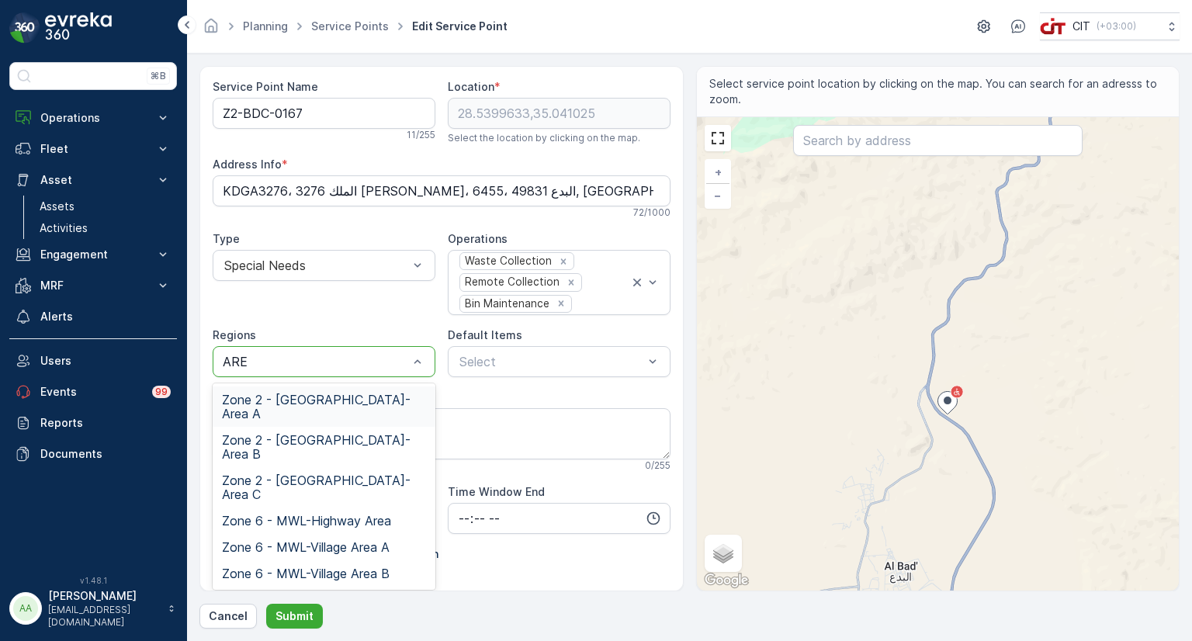
type input "AREA"
click at [309, 473] on span "Zone 2 - ALBADA-Area C" at bounding box center [324, 487] width 204 height 28
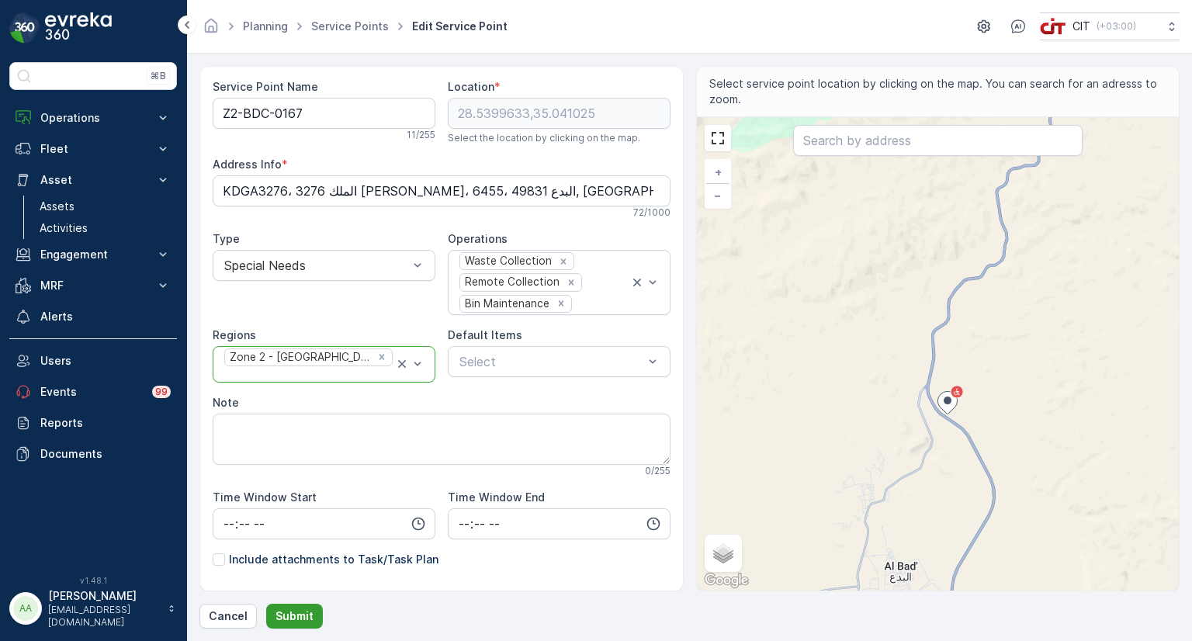
click at [295, 619] on p "Submit" at bounding box center [294, 616] width 38 height 16
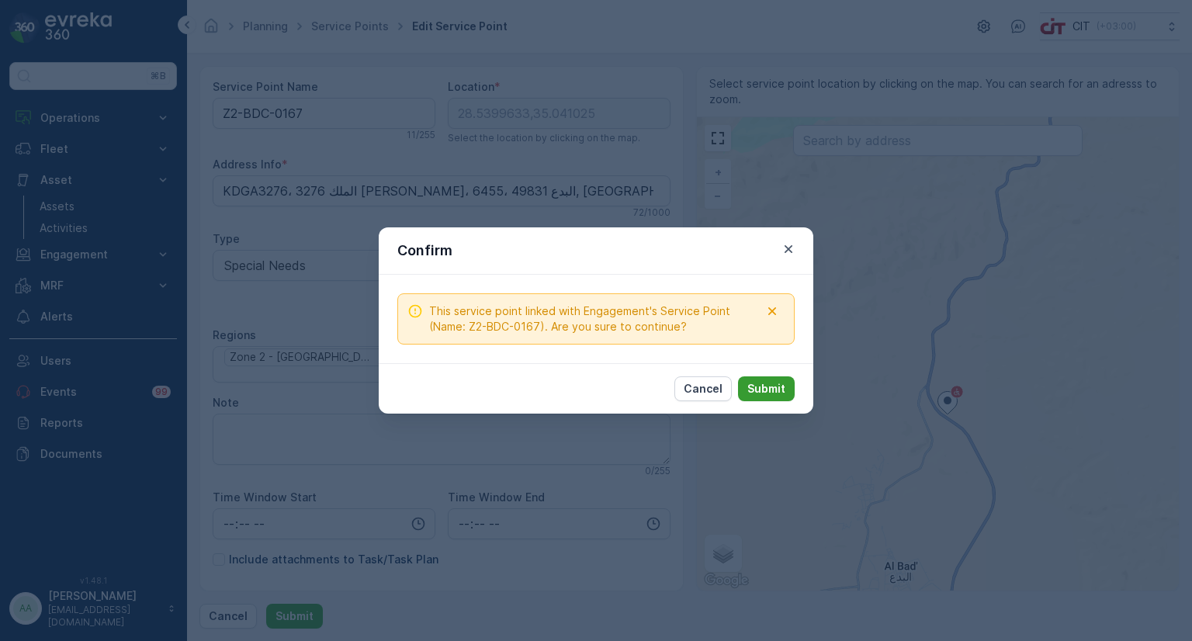
click at [751, 386] on p "Submit" at bounding box center [766, 389] width 38 height 16
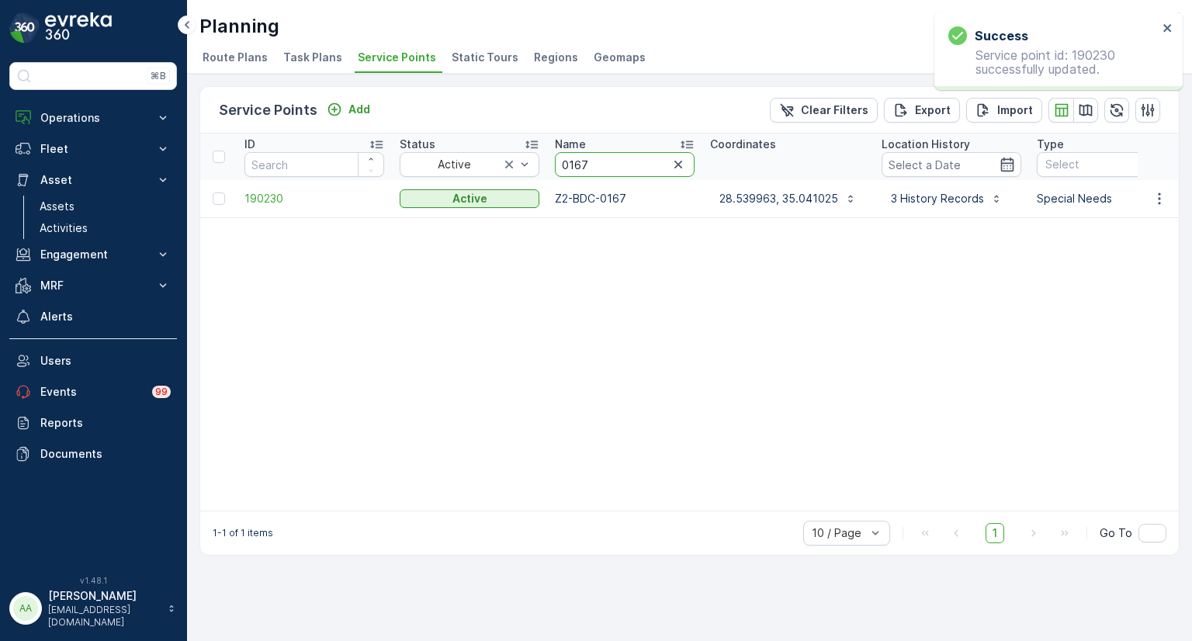
drag, startPoint x: 614, startPoint y: 158, endPoint x: 557, endPoint y: 158, distance: 56.6
click at [557, 158] on input "0167" at bounding box center [625, 164] width 140 height 25
type input "1471"
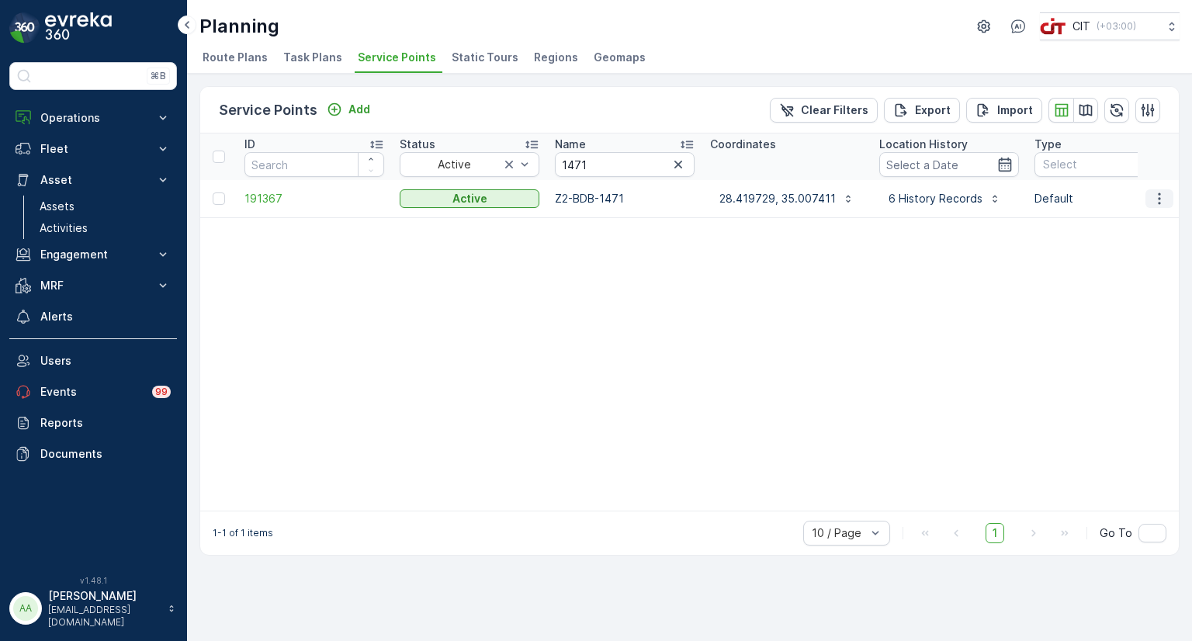
click at [1163, 199] on icon "button" at bounding box center [1160, 199] width 16 height 16
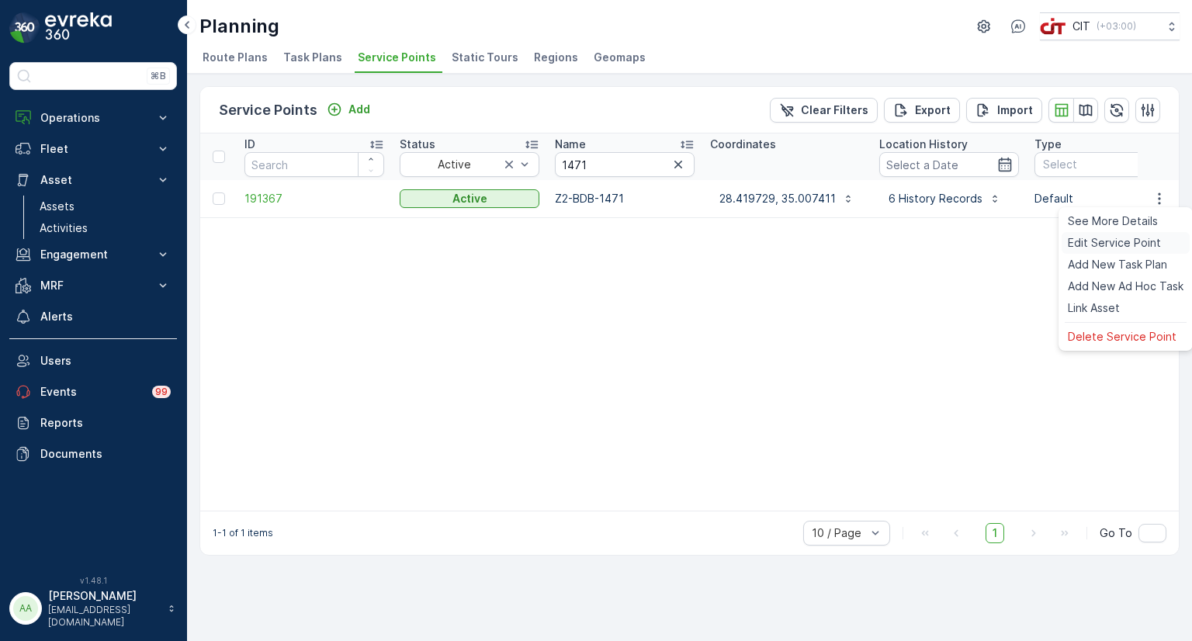
click at [1116, 237] on span "Edit Service Point" at bounding box center [1114, 243] width 93 height 16
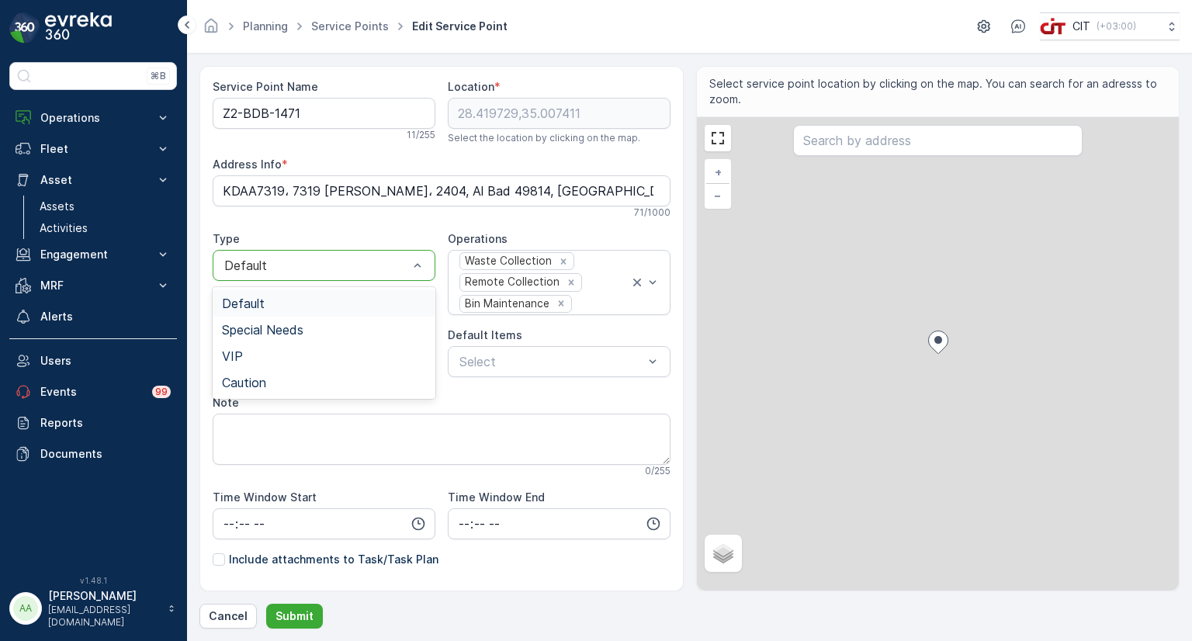
click at [261, 264] on div at bounding box center [316, 265] width 187 height 14
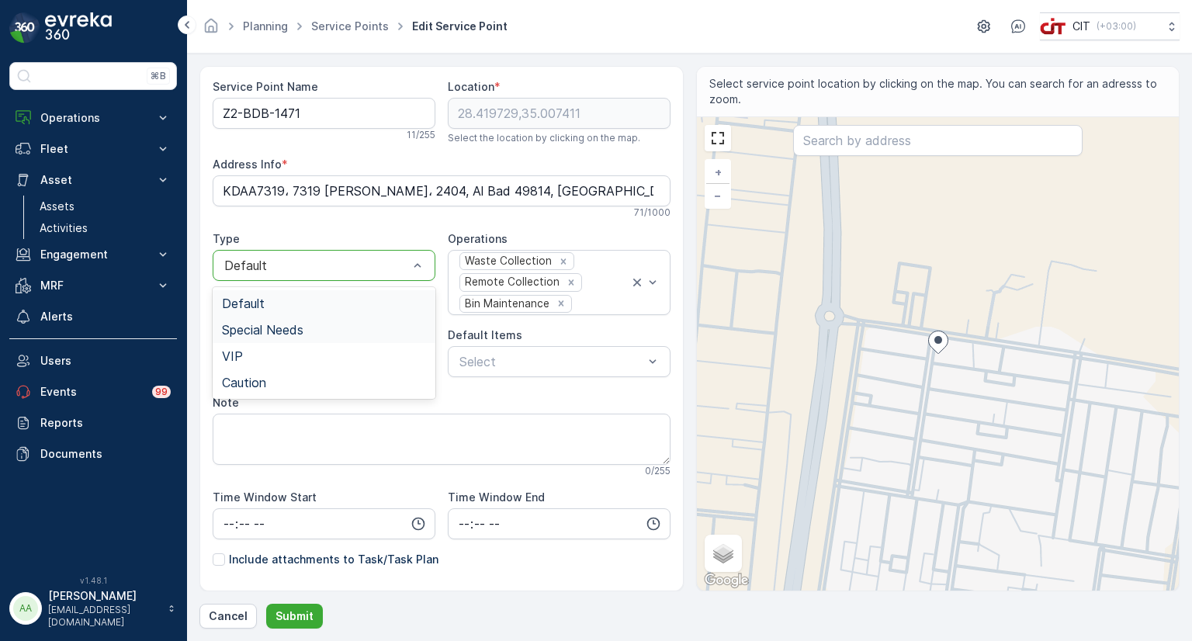
click at [254, 327] on span "Special Needs" at bounding box center [262, 330] width 81 height 14
click at [284, 613] on p "Submit" at bounding box center [294, 616] width 38 height 16
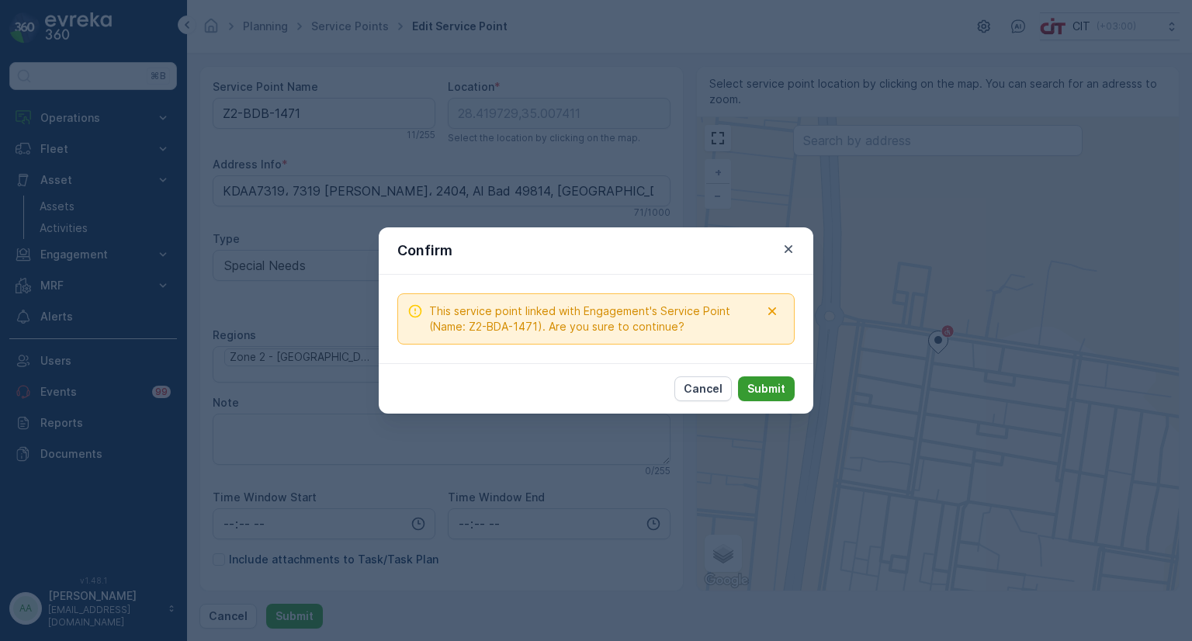
click at [775, 383] on p "Submit" at bounding box center [766, 389] width 38 height 16
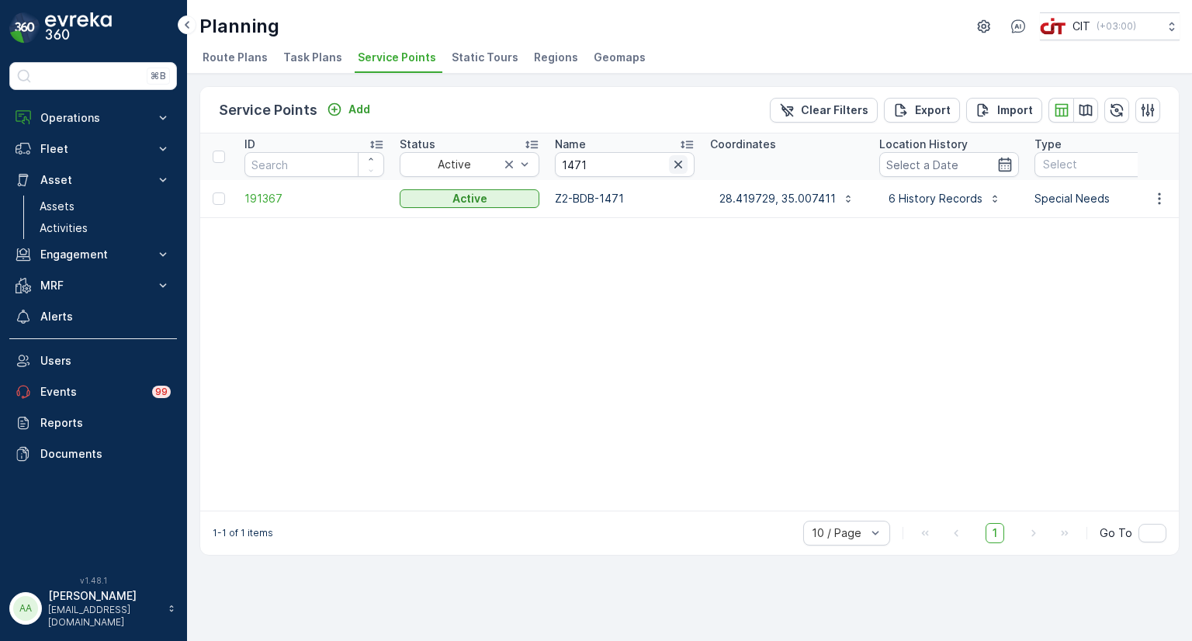
click at [679, 167] on icon "button" at bounding box center [678, 165] width 16 height 16
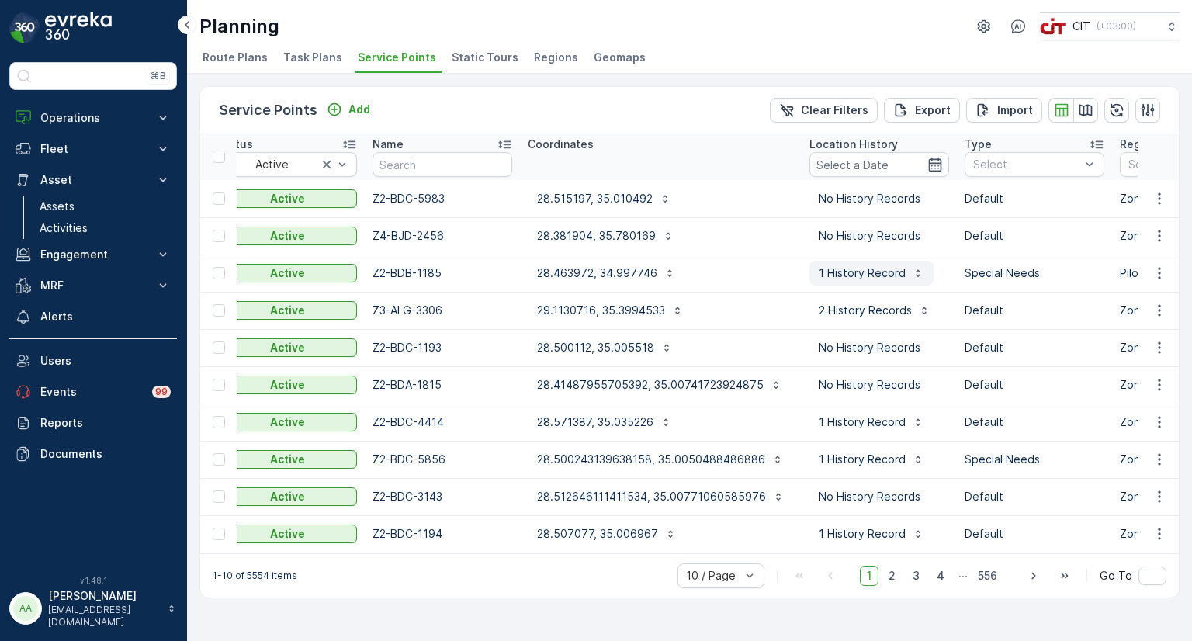
scroll to position [0, 183]
click at [989, 167] on div at bounding box center [1026, 164] width 110 height 12
click at [994, 227] on span "Special Needs" at bounding box center [1010, 223] width 75 height 12
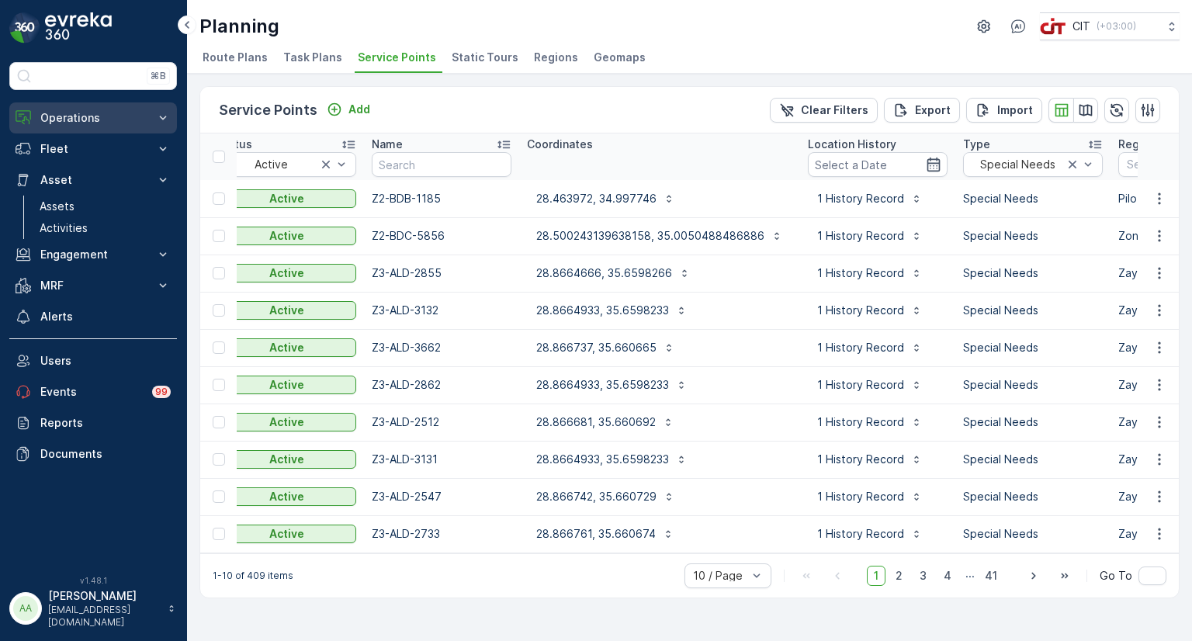
click at [78, 113] on p "Operations" at bounding box center [93, 118] width 106 height 16
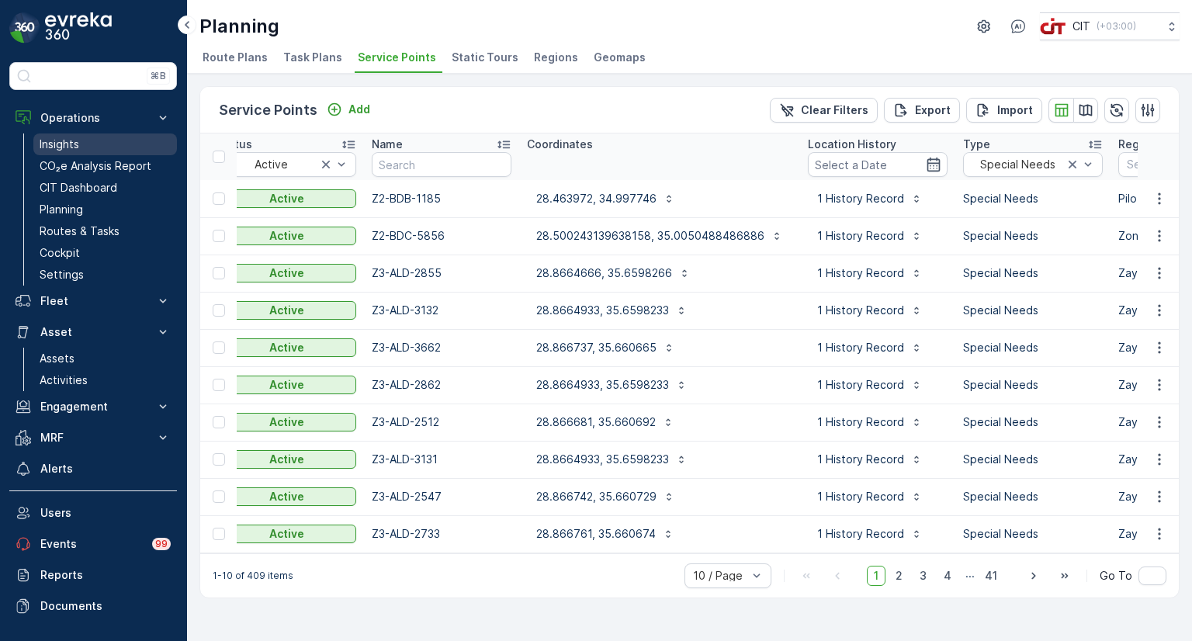
click at [67, 146] on p "Insights" at bounding box center [60, 145] width 40 height 16
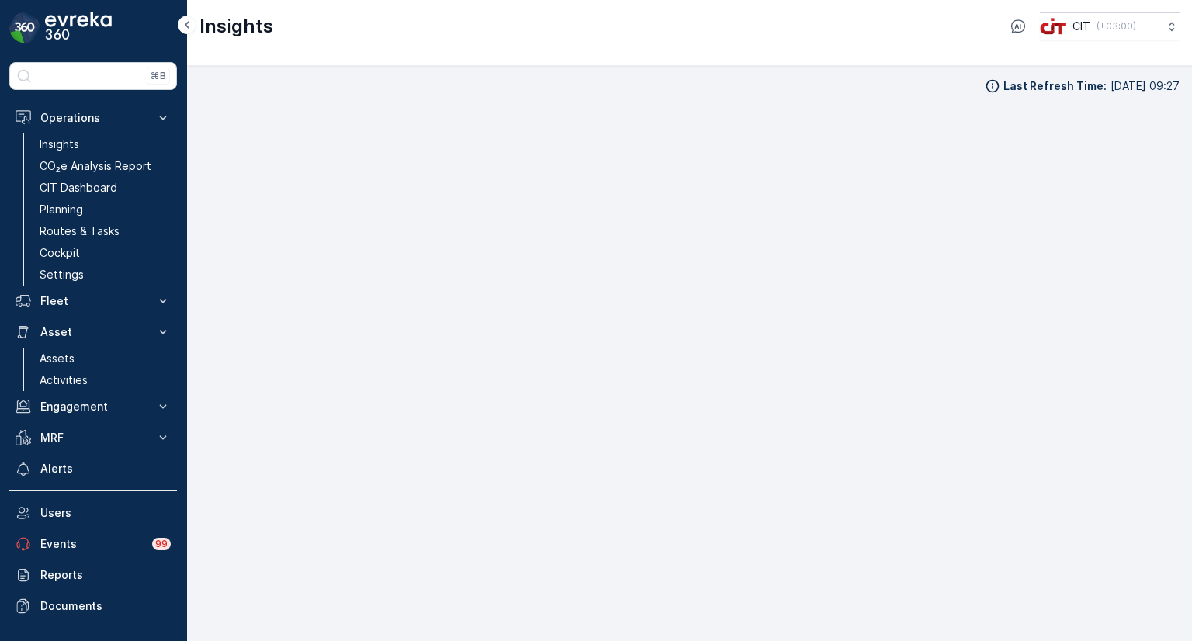
scroll to position [12, 0]
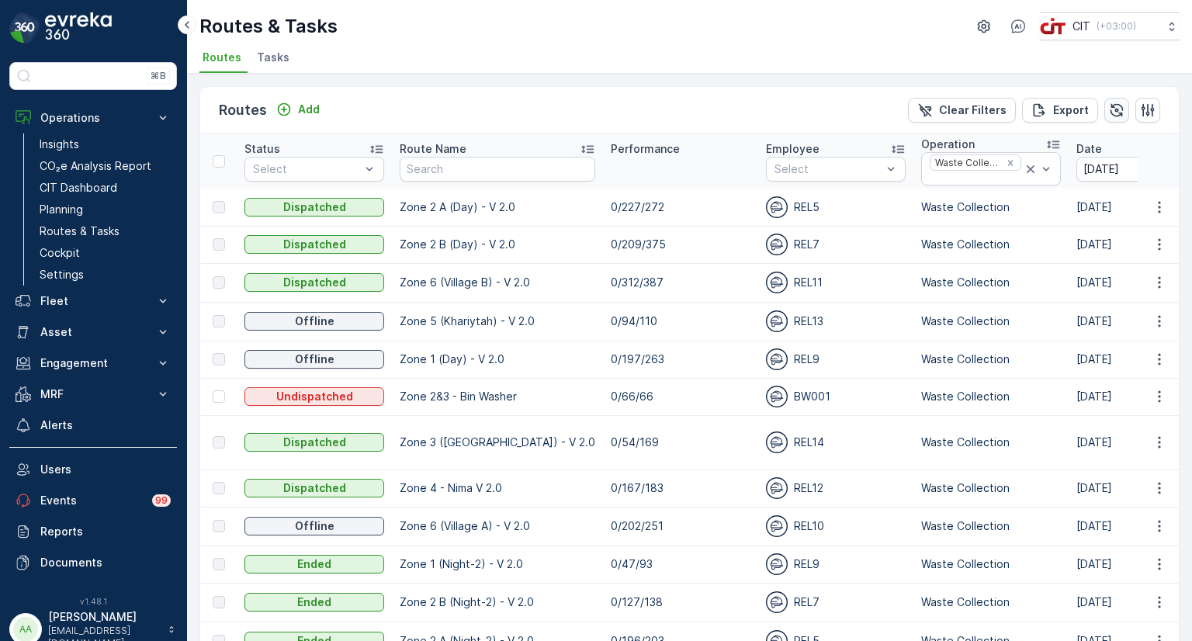
click at [1111, 108] on icon "button" at bounding box center [1116, 109] width 13 height 13
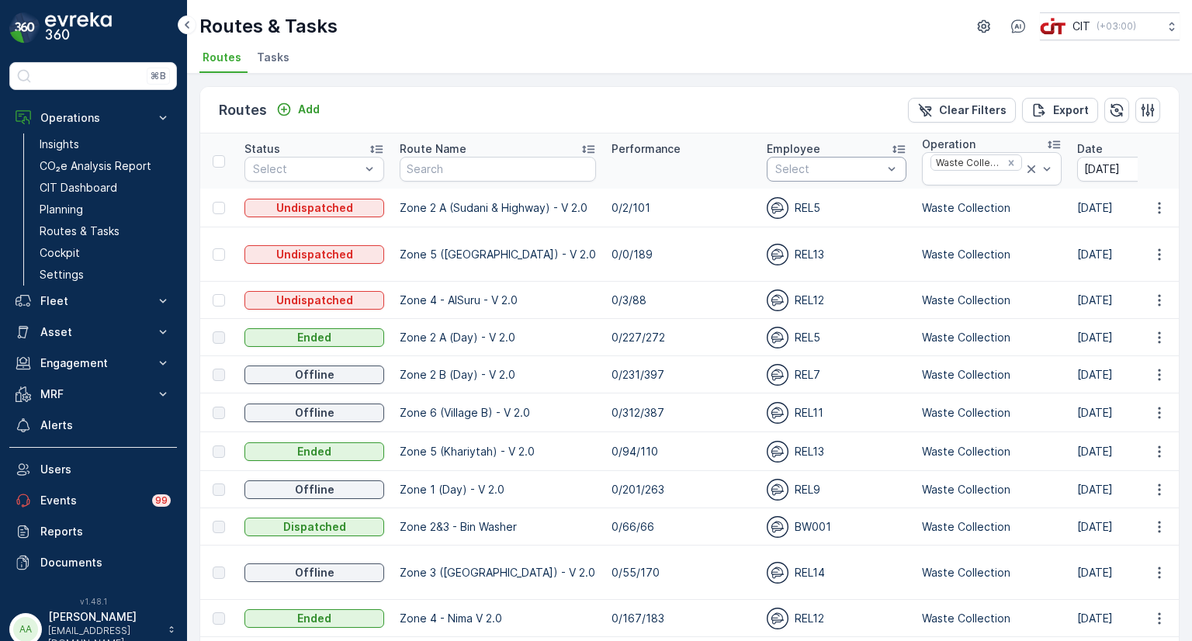
click at [809, 166] on div at bounding box center [829, 169] width 110 height 12
click at [794, 199] on p "REL5" at bounding box center [805, 205] width 26 height 16
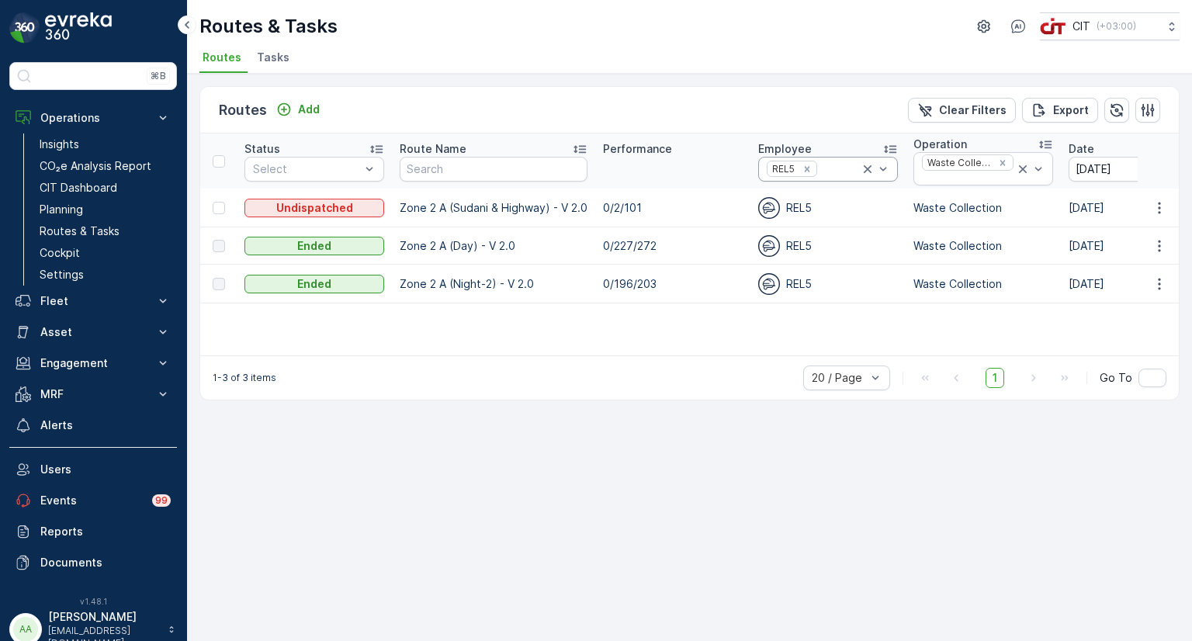
click at [828, 165] on div at bounding box center [839, 169] width 41 height 12
type input "rel15"
click at [810, 204] on p "REL15" at bounding box center [798, 205] width 29 height 16
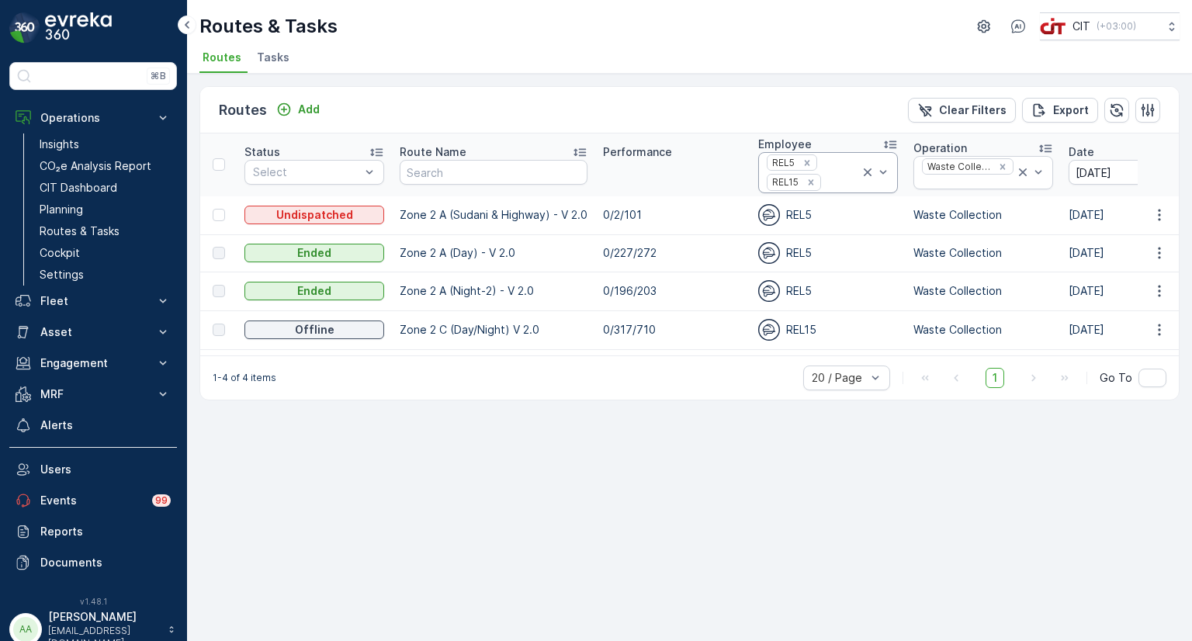
click at [841, 172] on div "REL5 REL15" at bounding box center [812, 173] width 95 height 40
type input "rel7"
click at [818, 209] on div "REL7" at bounding box center [828, 217] width 140 height 28
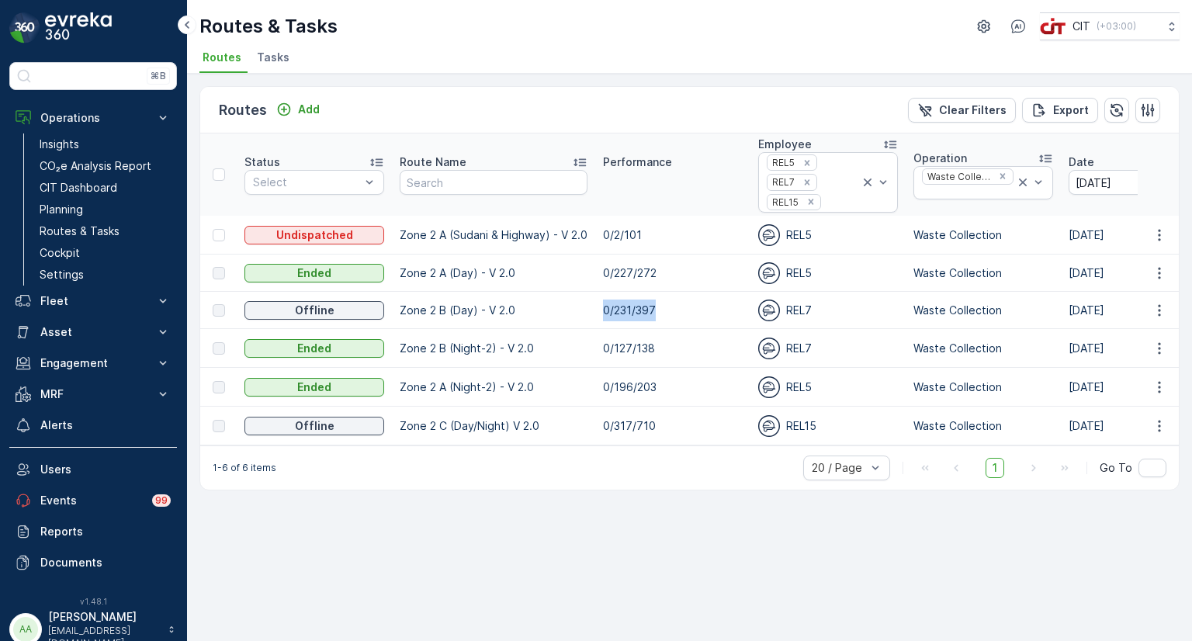
drag, startPoint x: 667, startPoint y: 307, endPoint x: 600, endPoint y: 316, distance: 68.1
click at [600, 316] on td "0/231/397" at bounding box center [672, 310] width 155 height 37
drag, startPoint x: 658, startPoint y: 428, endPoint x: 611, endPoint y: 429, distance: 47.4
click at [611, 429] on td "0/317/710" at bounding box center [672, 426] width 155 height 39
